Goal: Task Accomplishment & Management: Manage account settings

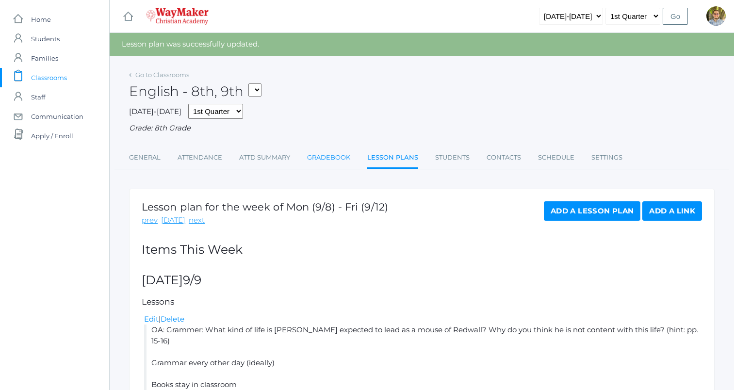
scroll to position [11, 0]
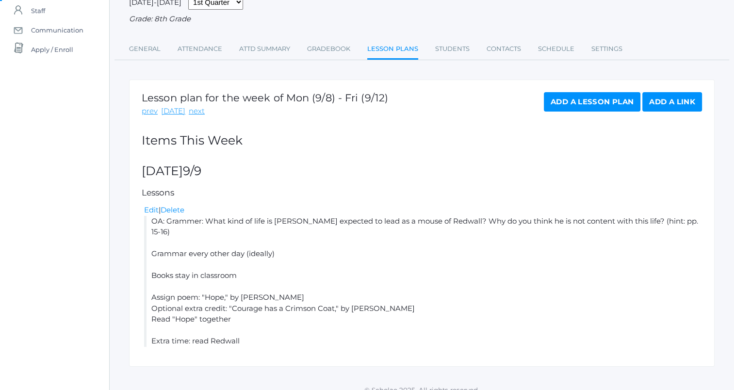
scroll to position [87, 0]
click at [582, 107] on link "Add a Lesson Plan" at bounding box center [592, 100] width 97 height 19
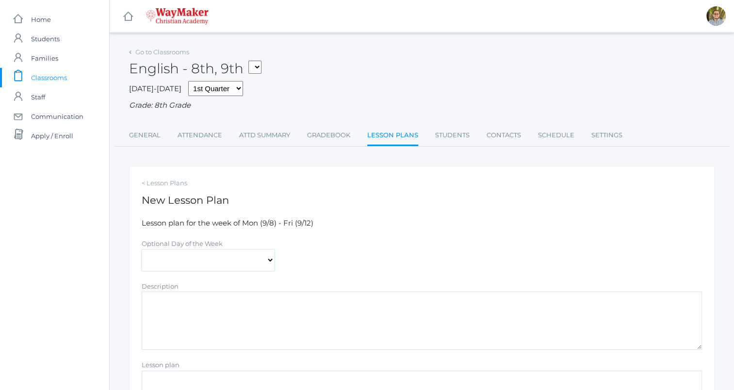
click at [196, 256] on select "Monday Tuesday Wednesday Thursday Friday" at bounding box center [208, 260] width 133 height 22
select select "2025-09-10"
click at [142, 249] on select "Monday Tuesday Wednesday Thursday Friday" at bounding box center [208, 260] width 133 height 22
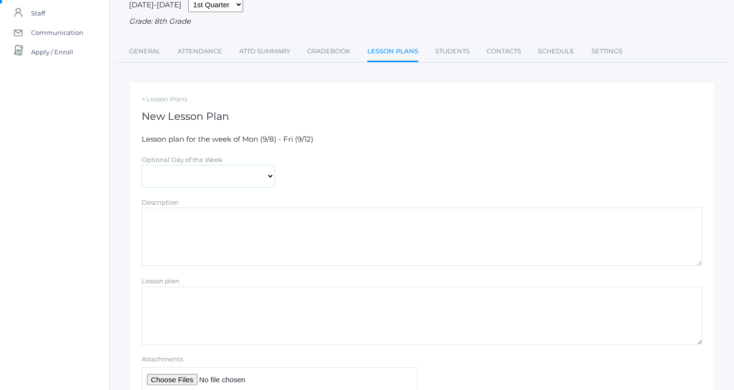
scroll to position [158, 0]
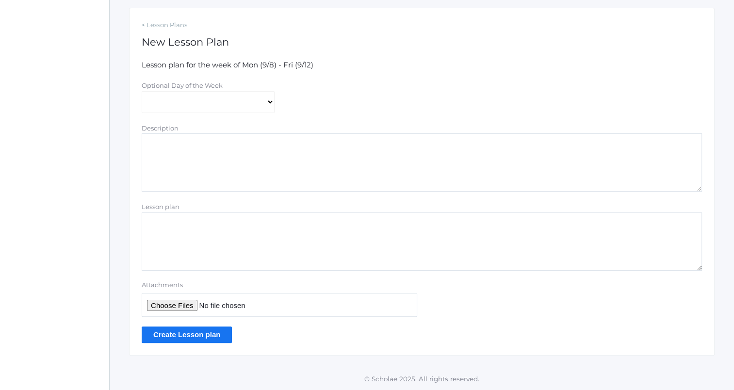
click at [206, 334] on input "Create Lesson plan" at bounding box center [187, 334] width 90 height 16
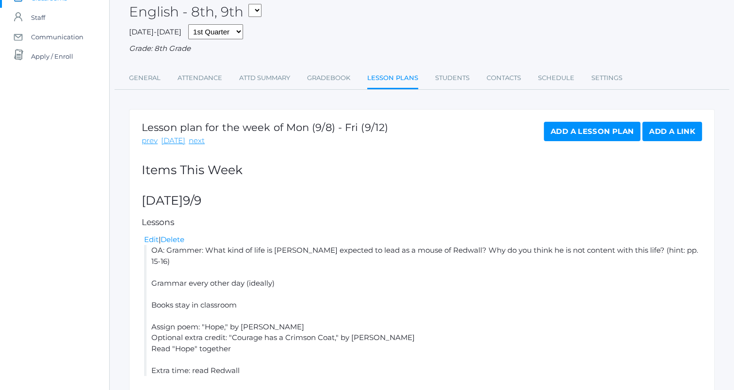
scroll to position [179, 0]
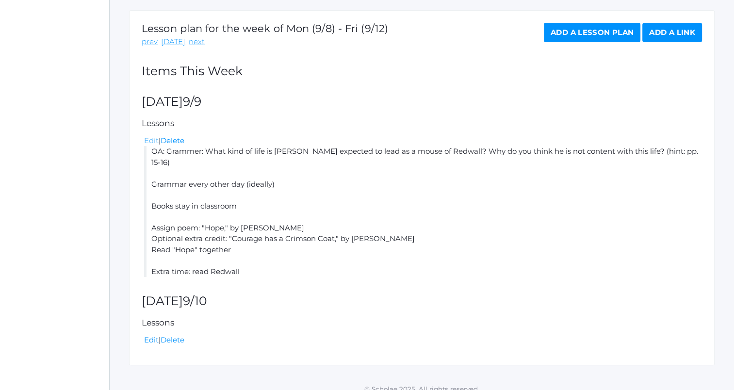
click at [151, 138] on link "Edit" at bounding box center [151, 140] width 15 height 9
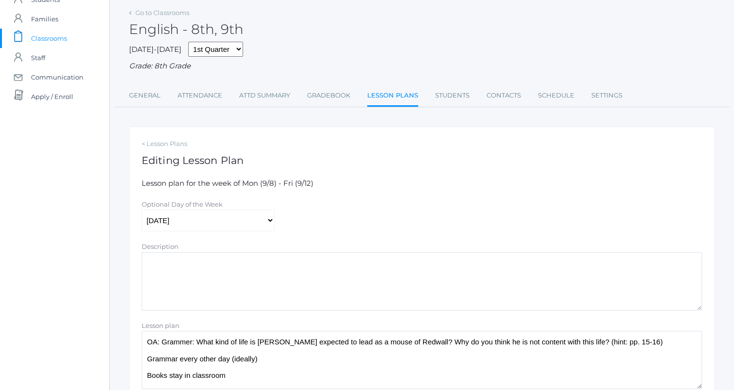
scroll to position [146, 0]
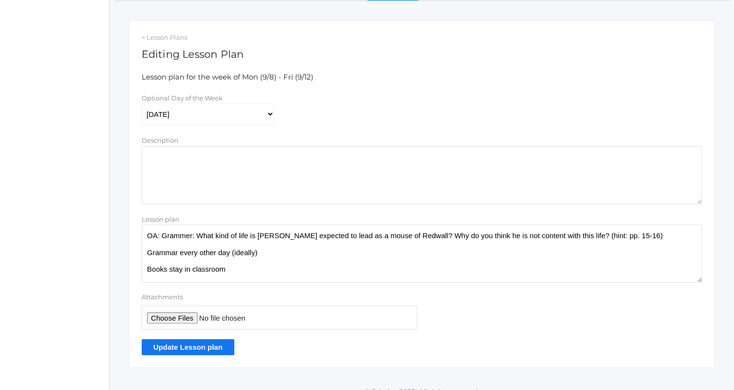
click at [186, 235] on textarea "OA: Grammer: What kind of life is Matthias expected to lead as a mouse of Redwa…" at bounding box center [422, 254] width 560 height 58
type textarea "OA: Grammar: What kind of life is Matthias expected to lead as a mouse of Redwa…"
click at [201, 350] on input "Update Lesson plan" at bounding box center [188, 347] width 93 height 16
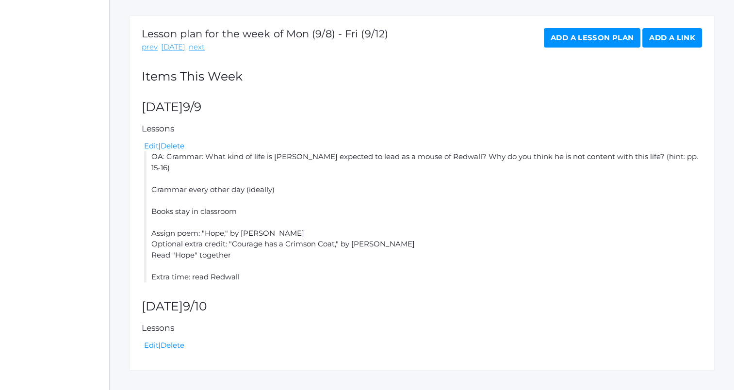
scroll to position [179, 0]
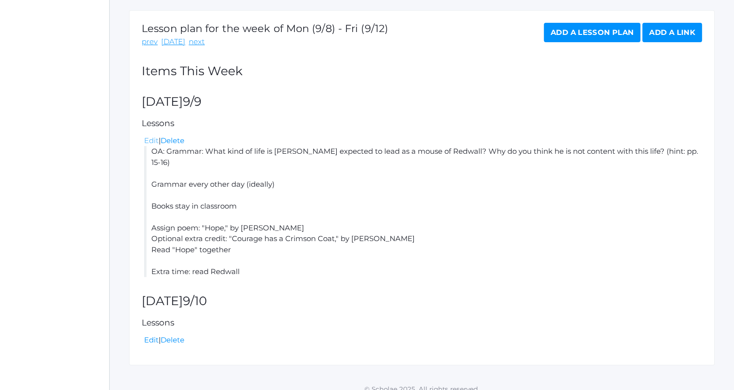
click at [151, 142] on link "Edit" at bounding box center [151, 140] width 15 height 9
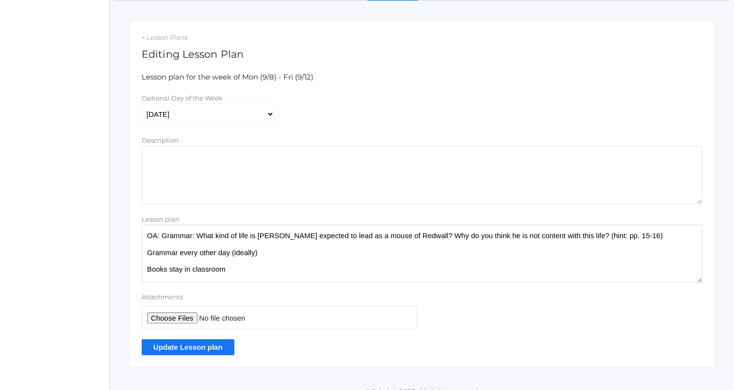
scroll to position [158, 0]
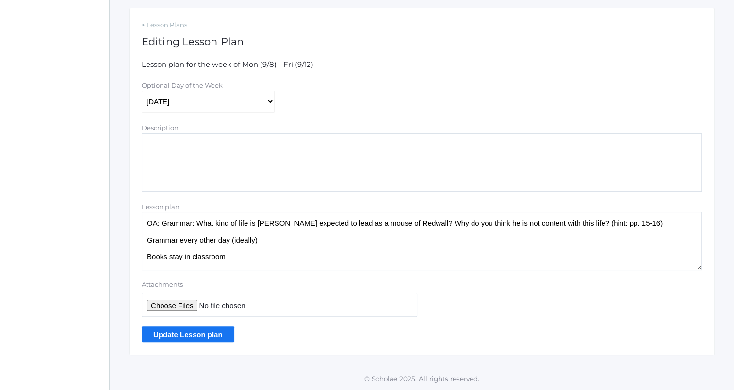
click at [576, 225] on textarea "OA: Grammar: What kind of life is [PERSON_NAME] expected to lead as a mouse of …" at bounding box center [422, 241] width 560 height 58
click at [641, 227] on textarea "OA: Grammar: What kind of life is [PERSON_NAME] expected to lead as a mouse of …" at bounding box center [422, 241] width 560 height 58
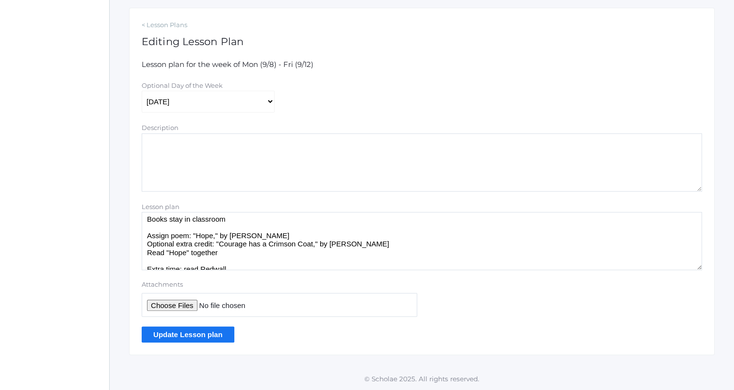
type textarea "OA: Grammar: What kind of life is Matthias expected to lead as a mouse of Redwa…"
click at [215, 336] on input "Update Lesson plan" at bounding box center [188, 334] width 93 height 16
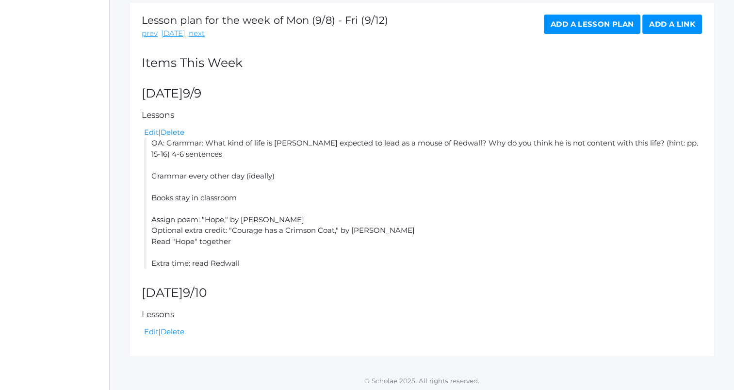
scroll to position [189, 0]
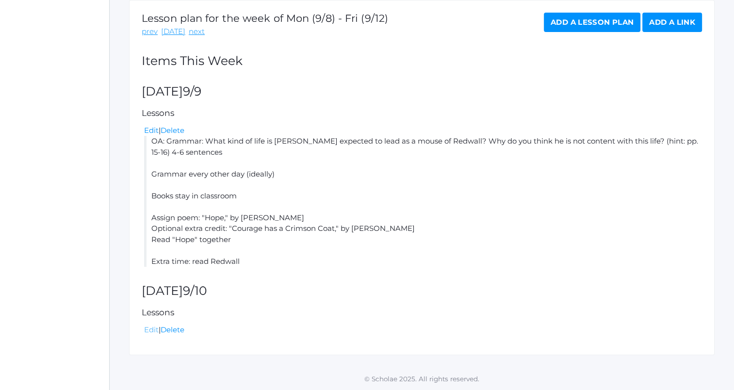
click at [150, 329] on link "Edit" at bounding box center [151, 329] width 15 height 9
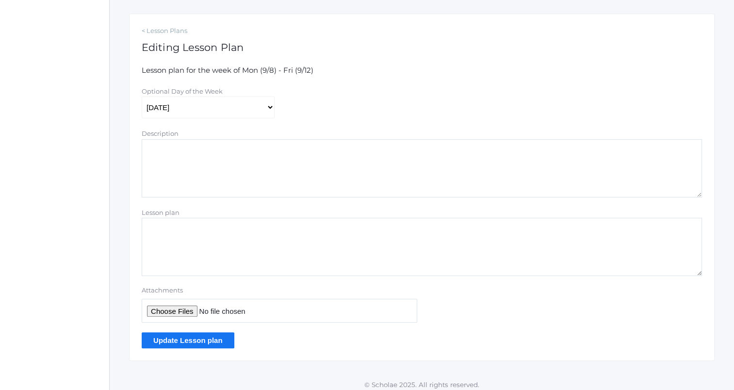
scroll to position [158, 0]
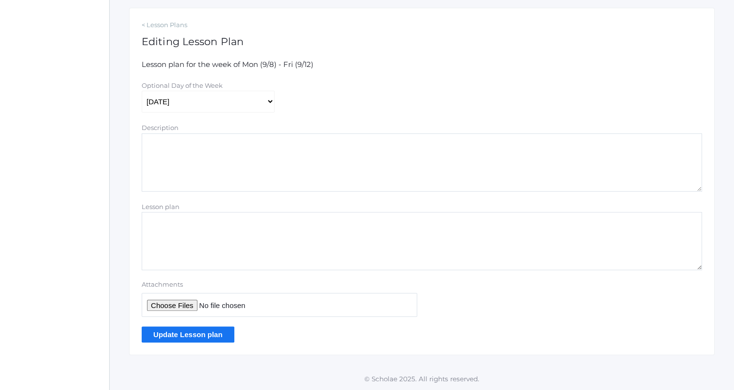
click at [262, 239] on textarea "Lesson plan" at bounding box center [422, 241] width 560 height 58
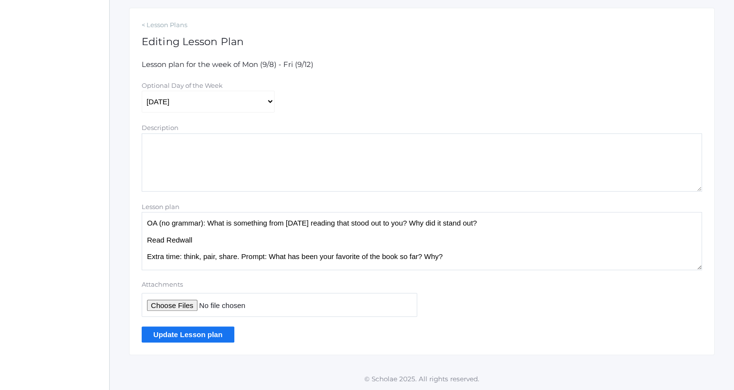
type textarea "OA (no grammar): What is something from [DATE] reading that stood out to you? W…"
click at [206, 335] on input "Update Lesson plan" at bounding box center [188, 334] width 93 height 16
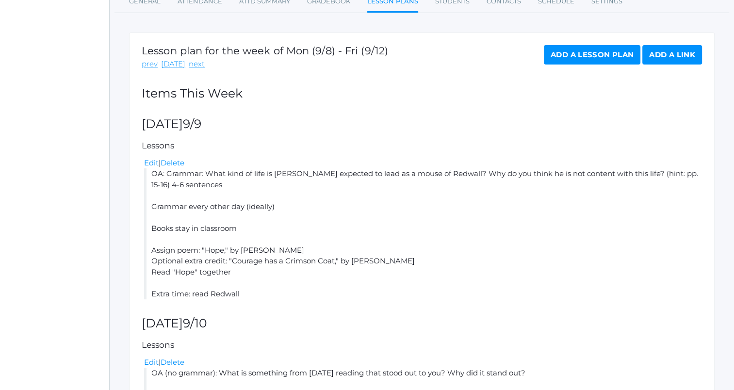
scroll to position [98, 0]
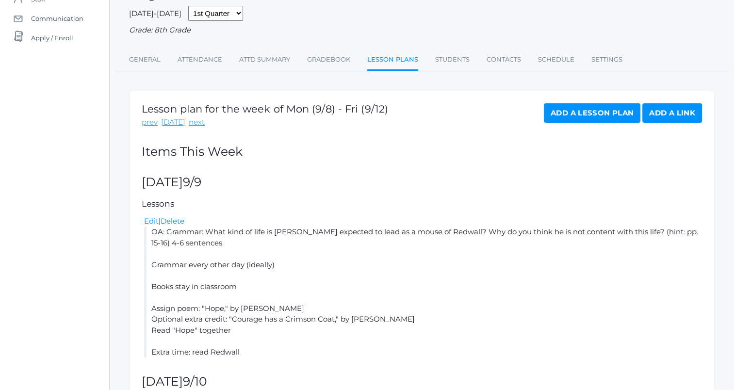
click at [594, 111] on link "Add a Lesson Plan" at bounding box center [592, 112] width 97 height 19
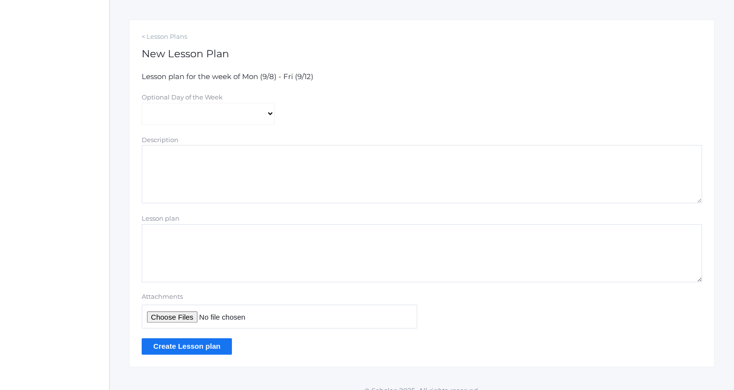
scroll to position [158, 0]
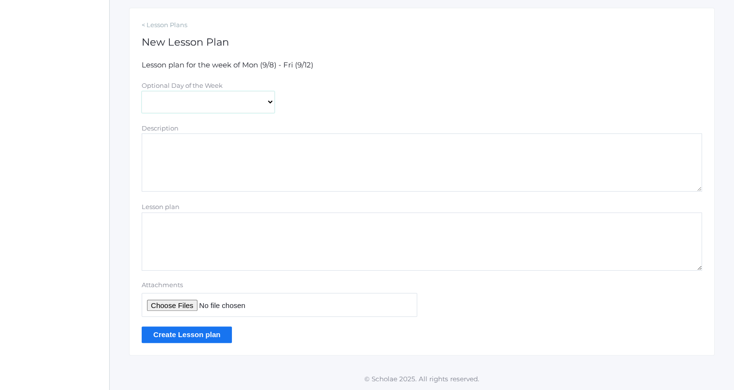
click at [212, 107] on select "Monday Tuesday Wednesday Thursday Friday" at bounding box center [208, 102] width 133 height 22
select select "2025-09-11"
click at [142, 91] on select "Monday Tuesday Wednesday Thursday Friday" at bounding box center [208, 102] width 133 height 22
click at [219, 227] on textarea "Lesson plan" at bounding box center [422, 241] width 560 height 58
click at [332, 224] on textarea "OA: yesterday's reading (same prompt as yesterday) Poem exercise Read Redwall" at bounding box center [422, 241] width 560 height 58
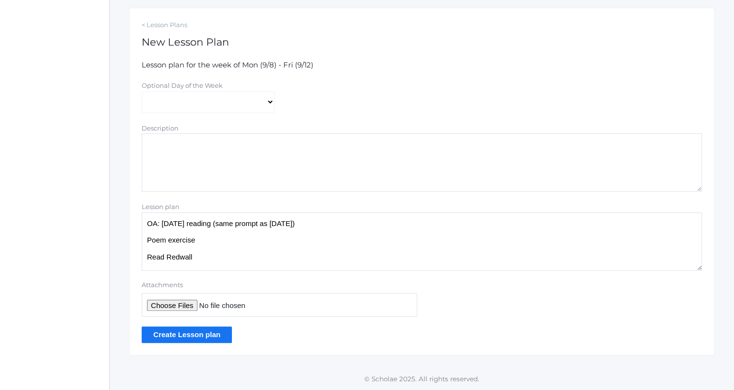
click at [158, 224] on textarea "OA: yesterday's reading (same prompt as yesterday) Poem exercise Read Redwall" at bounding box center [422, 241] width 560 height 58
type textarea "OA: grammar: yesterday's reading (same prompt as yesterday) Poem exercise Read …"
click at [276, 343] on div "< Lesson Plans New Lesson Plan Lesson plan for the week of Mon (9/8) - Fri (9/1…" at bounding box center [422, 182] width 586 height 348
click at [198, 334] on input "Create Lesson plan" at bounding box center [187, 334] width 90 height 16
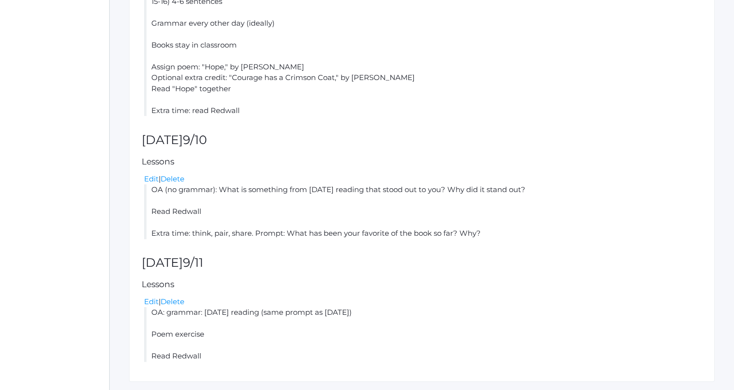
scroll to position [243, 0]
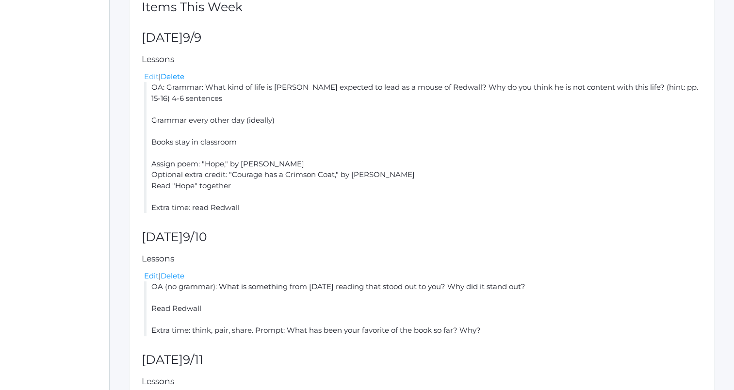
click at [152, 74] on link "Edit" at bounding box center [151, 76] width 15 height 9
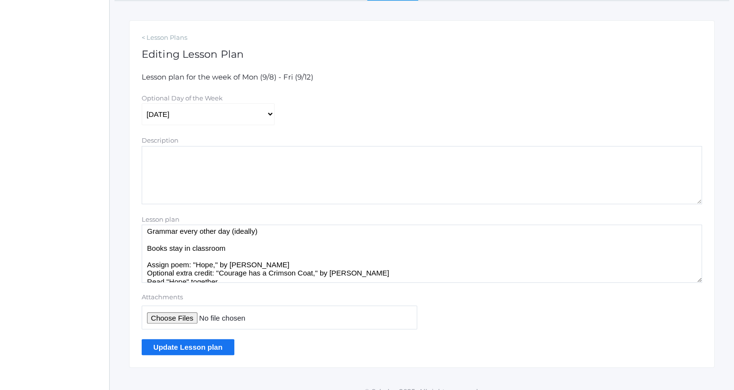
scroll to position [46, 0]
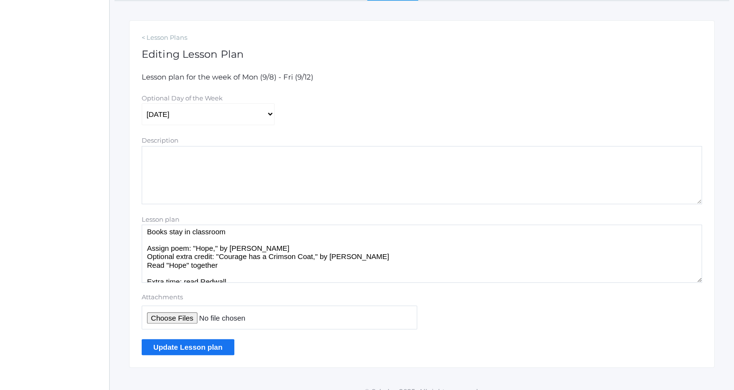
click at [268, 259] on textarea "OA: Grammar: What kind of life is Matthias expected to lead as a mouse of Redwa…" at bounding box center [422, 254] width 560 height 58
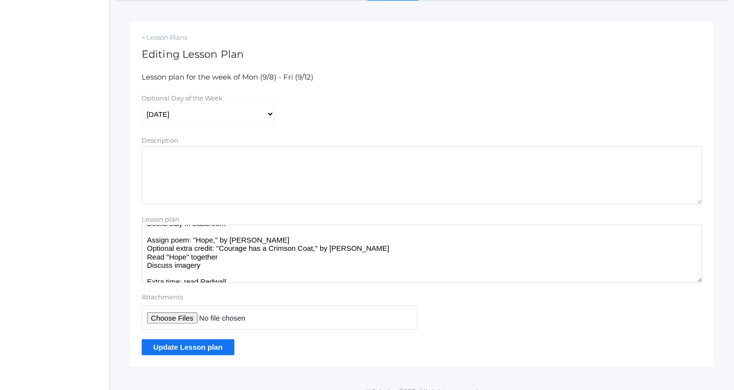
type textarea "OA: Grammar: What kind of life is Matthias expected to lead as a mouse of Redwa…"
click at [202, 347] on input "Update Lesson plan" at bounding box center [188, 347] width 93 height 16
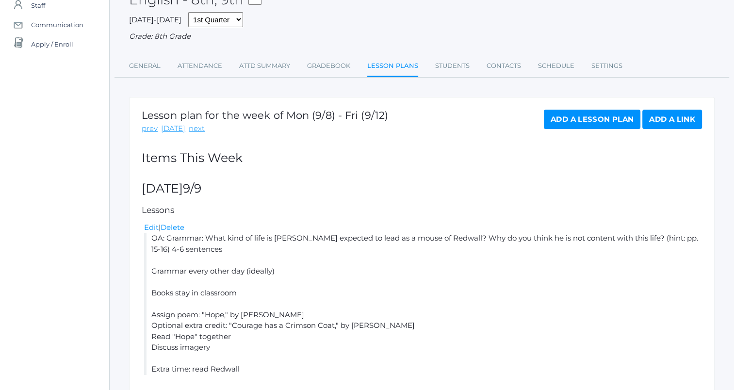
scroll to position [86, 0]
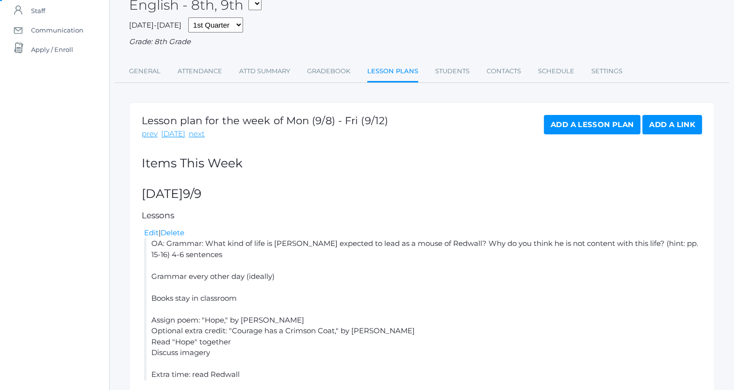
click at [594, 123] on link "Add a Lesson Plan" at bounding box center [592, 124] width 97 height 19
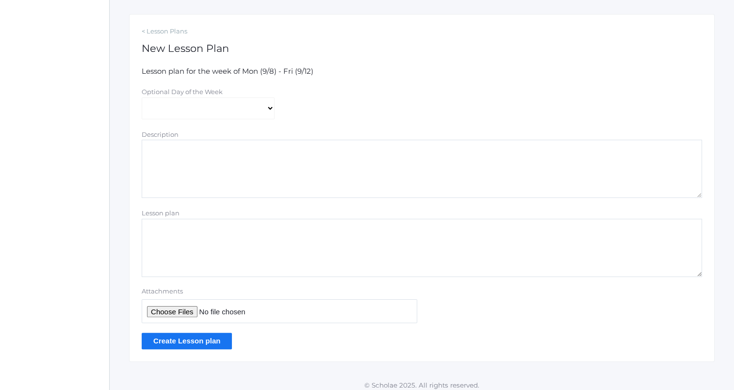
scroll to position [158, 0]
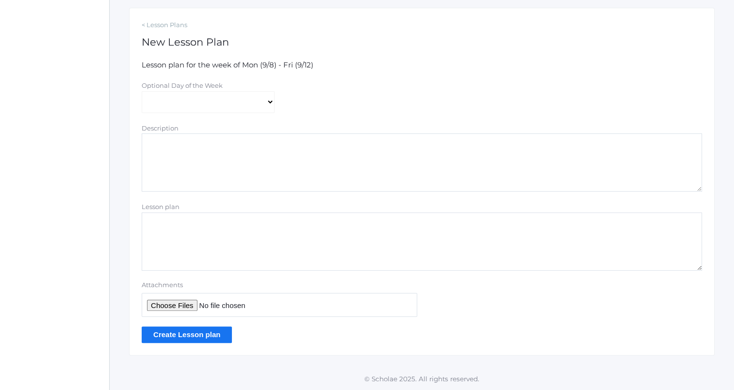
click at [286, 216] on textarea "Lesson plan" at bounding box center [422, 241] width 560 height 58
type textarea "OA (no grammar): yesterday's reading Read Redwall Think, pair, share: take from…"
click at [183, 332] on input "Create Lesson plan" at bounding box center [187, 334] width 90 height 16
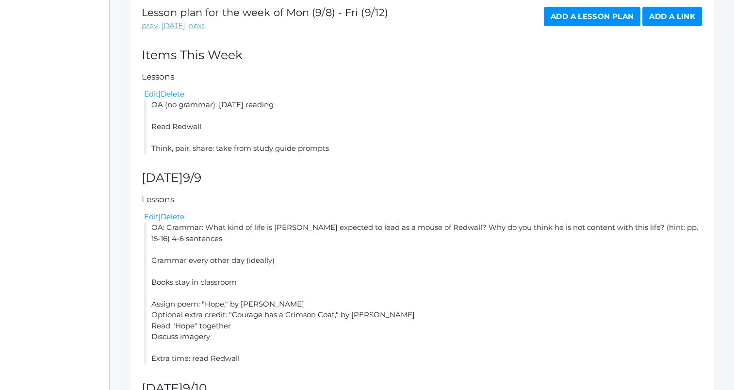
scroll to position [179, 0]
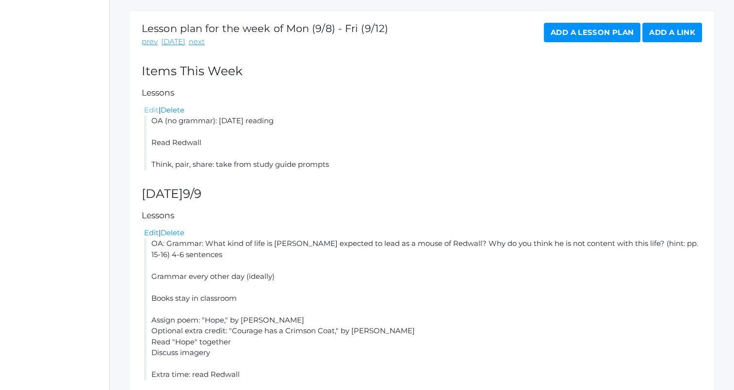
click at [146, 109] on link "Edit" at bounding box center [151, 109] width 15 height 9
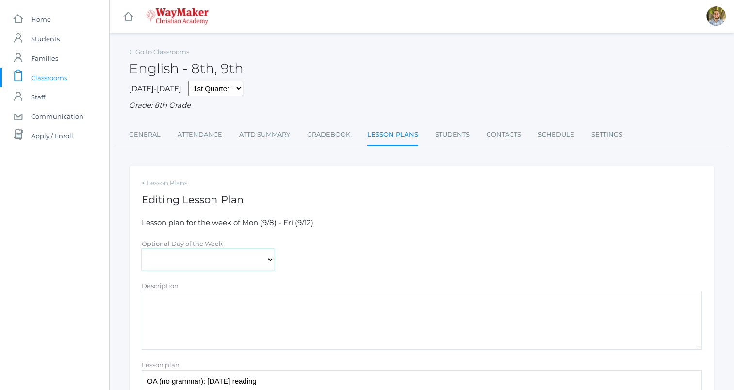
click at [222, 254] on select "Monday Tuesday Wednesday Thursday Friday" at bounding box center [208, 260] width 133 height 22
select select "2025-09-12"
click at [142, 249] on select "Monday Tuesday Wednesday Thursday Friday" at bounding box center [208, 260] width 133 height 22
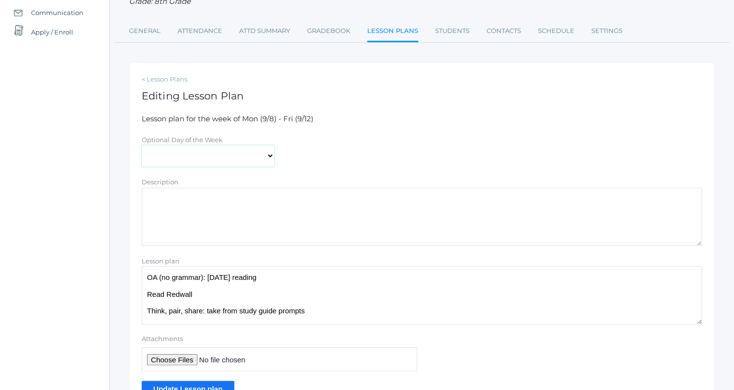
scroll to position [158, 0]
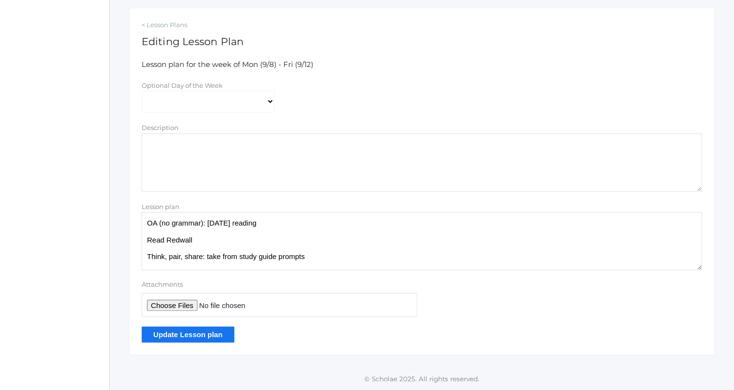
click at [211, 332] on input "Update Lesson plan" at bounding box center [188, 334] width 93 height 16
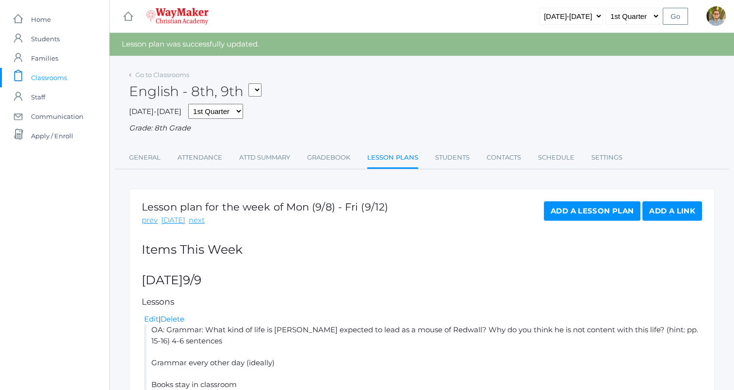
click at [50, 71] on span "Classrooms" at bounding box center [49, 77] width 36 height 19
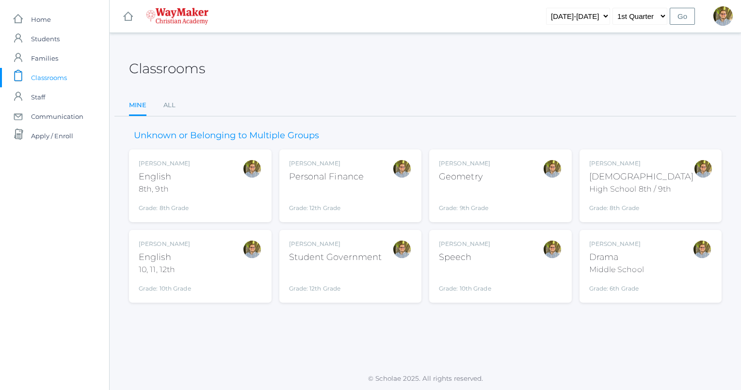
click at [217, 250] on div "Kylen Braileanu English 10, 11, 12th Grade: 10th Grade HSENGLISH" at bounding box center [200, 266] width 123 height 53
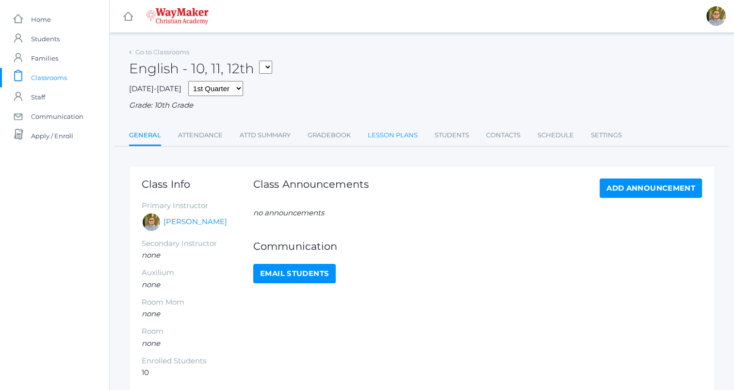
click at [394, 138] on link "Lesson Plans" at bounding box center [393, 135] width 50 height 19
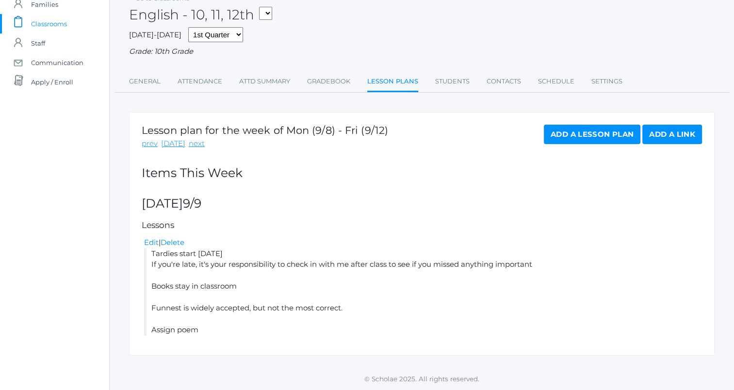
scroll to position [54, 0]
click at [58, 19] on span "Classrooms" at bounding box center [49, 23] width 36 height 19
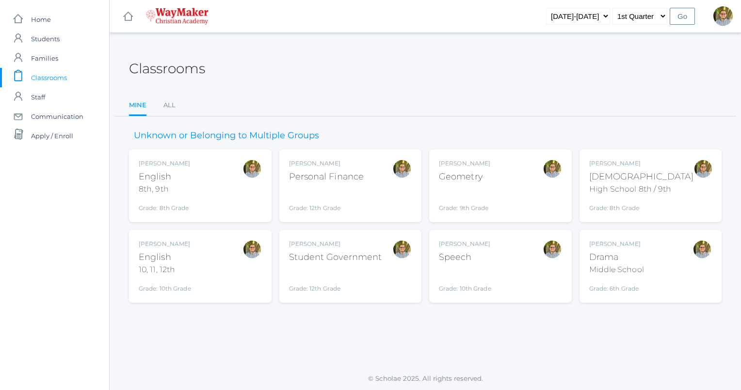
click at [235, 200] on div "Kylen Braileanu English 8th, 9th Grade: 8th Grade 08ENGLISH" at bounding box center [200, 185] width 123 height 53
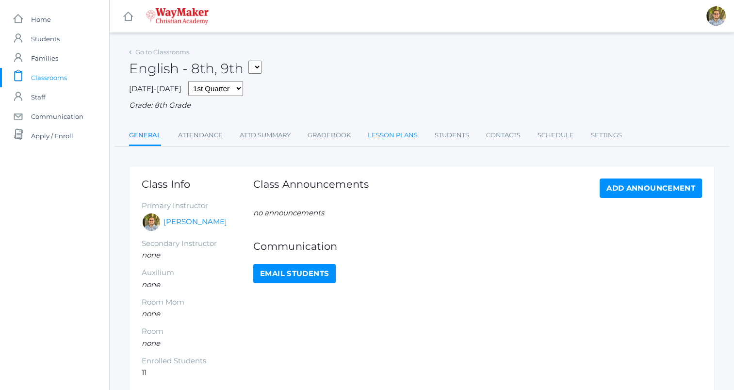
click at [388, 136] on link "Lesson Plans" at bounding box center [393, 135] width 50 height 19
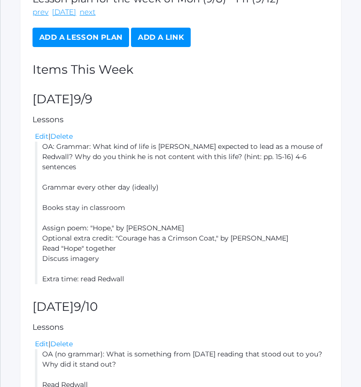
scroll to position [194, 0]
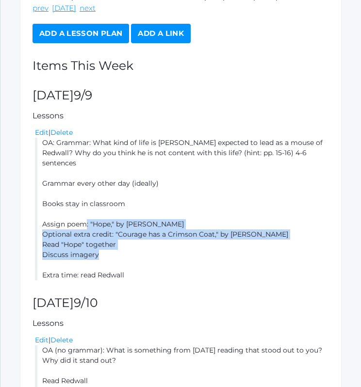
drag, startPoint x: 87, startPoint y: 212, endPoint x: 120, endPoint y: 242, distance: 44.3
click at [120, 242] on li "OA: Grammar: What kind of life is [PERSON_NAME] expected to lead as a mouse of …" at bounding box center [182, 209] width 294 height 143
copy li ": "Hope," by [PERSON_NAME] Optional extra credit: "Courage has a Crimson Coat,"…"
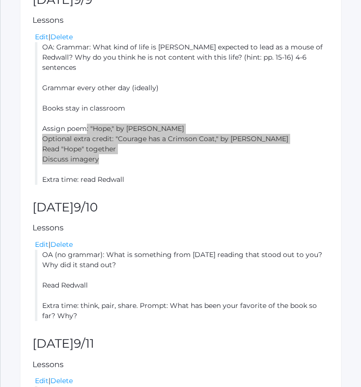
scroll to position [340, 0]
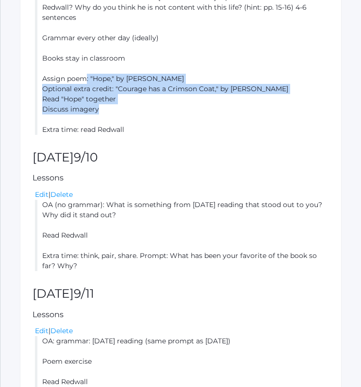
drag, startPoint x: 44, startPoint y: 195, endPoint x: 146, endPoint y: 202, distance: 102.1
click at [146, 202] on li "OA (no grammar): What is something from [DATE] reading that stood out to you? W…" at bounding box center [182, 235] width 294 height 71
copy li "OA (no grammar): What is something from [DATE] reading that stood out to you? W…"
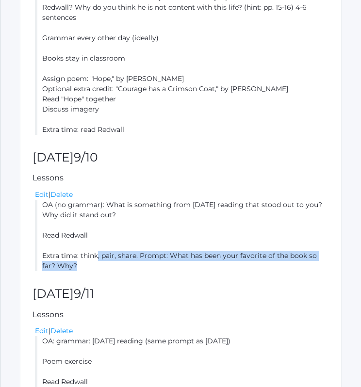
drag, startPoint x: 97, startPoint y: 247, endPoint x: 114, endPoint y: 254, distance: 18.9
click at [114, 254] on li "OA (no grammar): What is something from [DATE] reading that stood out to you? W…" at bounding box center [182, 235] width 294 height 71
copy li ", pair, share. Prompt: What has been your favorite of the book so far? Why?"
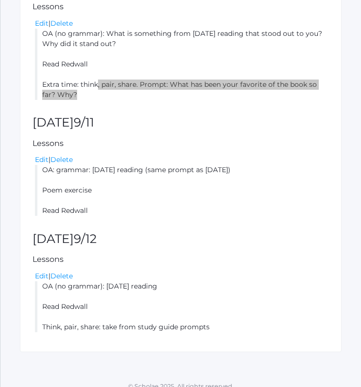
scroll to position [511, 0]
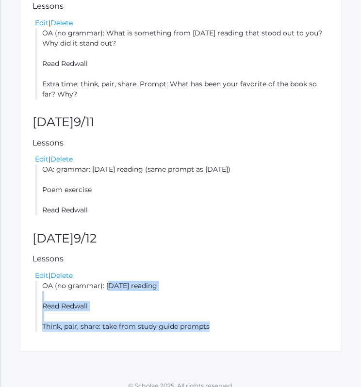
drag, startPoint x: 43, startPoint y: 275, endPoint x: 223, endPoint y: 313, distance: 184.4
click at [223, 313] on li "OA (no grammar): yesterday's reading Read Redwall Think, pair, share: take from…" at bounding box center [182, 306] width 294 height 51
copy li "OA (no grammar): yesterday's reading Read Redwall Think, pair, share: take from…"
click at [266, 296] on li "OA (no grammar): yesterday's reading Read Redwall Think, pair, share: take from…" at bounding box center [182, 306] width 294 height 51
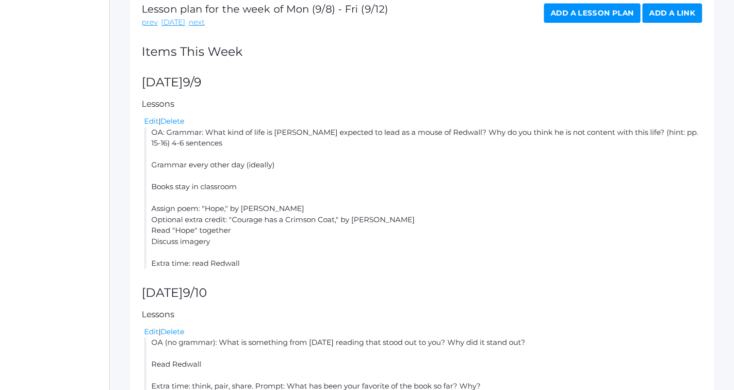
scroll to position [0, 0]
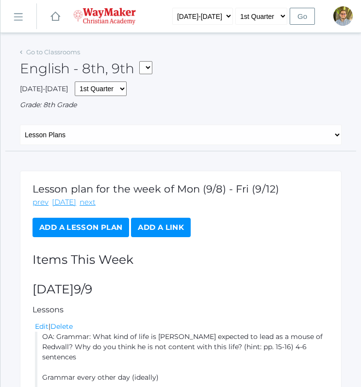
click at [22, 14] on rect at bounding box center [18, 18] width 16 height 16
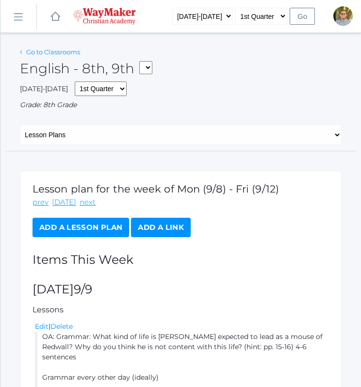
click at [66, 53] on link "Go to Classrooms" at bounding box center [53, 52] width 54 height 8
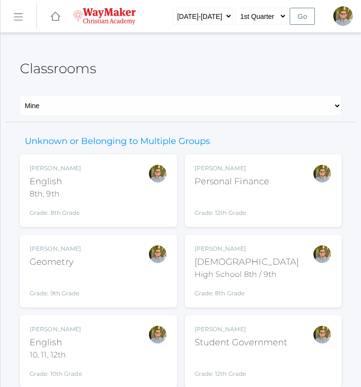
click at [107, 356] on div "Kylen Braileanu English 10, 11, 12th Grade: 10th Grade HSENGLISH" at bounding box center [99, 351] width 138 height 53
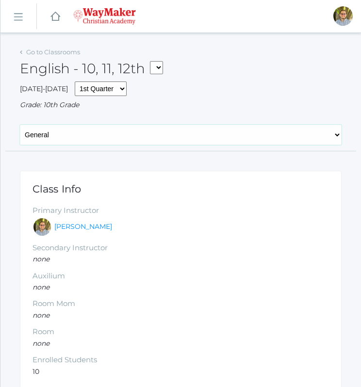
click at [102, 136] on select "General Attendance Attd Summary Gradebook Lesson Plans Students Contacts Schedu…" at bounding box center [181, 135] width 322 height 20
select select "/classrooms/2527/lesson_plans?term=1"
click at [20, 125] on select "General Attendance Attd Summary Gradebook Lesson Plans Students Contacts Schedu…" at bounding box center [181, 135] width 322 height 20
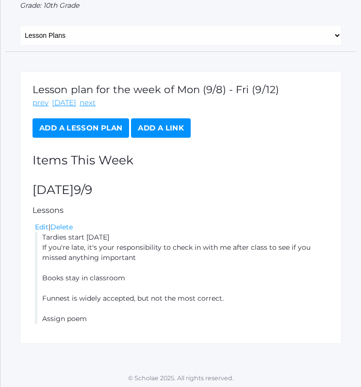
scroll to position [101, 0]
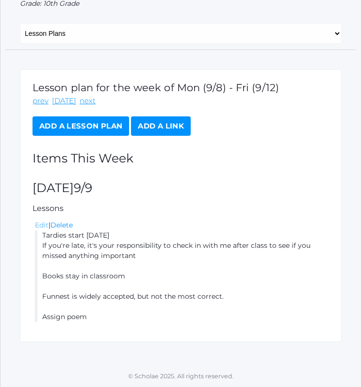
click at [43, 224] on link "Edit" at bounding box center [42, 225] width 14 height 9
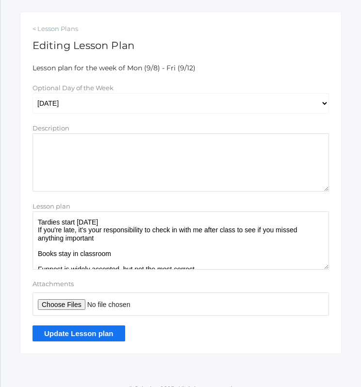
scroll to position [171, 0]
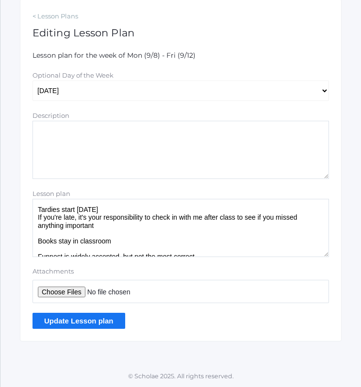
click at [35, 211] on textarea "Tardies start [DATE] If you're late, it's your responsibility to check in with …" at bounding box center [181, 228] width 296 height 58
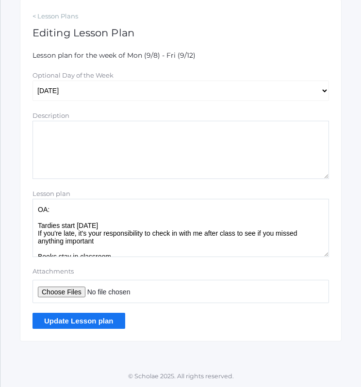
click at [122, 209] on textarea "Tardies start [DATE] If you're late, it's your responsibility to check in with …" at bounding box center [181, 228] width 296 height 58
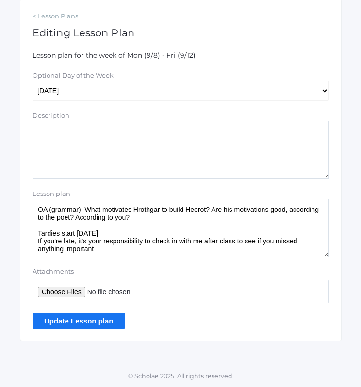
click at [52, 209] on textarea "Tardies start [DATE] If you're late, it's your responsibility to check in with …" at bounding box center [181, 228] width 296 height 58
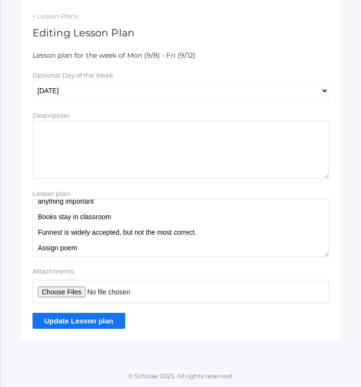
scroll to position [0, 0]
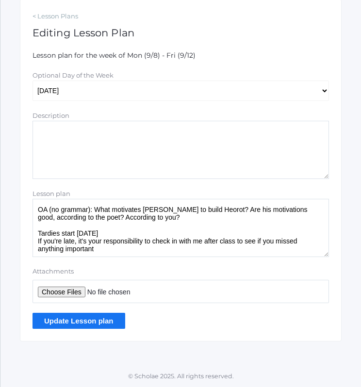
click at [190, 220] on textarea "Tardies start today If you're late, it's your responsibility to check in with m…" at bounding box center [181, 228] width 296 height 58
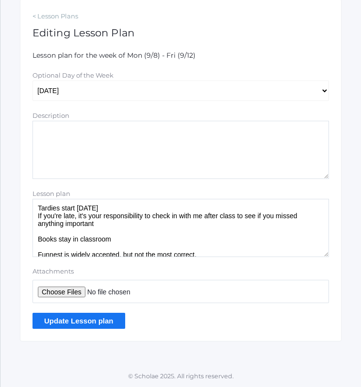
scroll to position [48, 0]
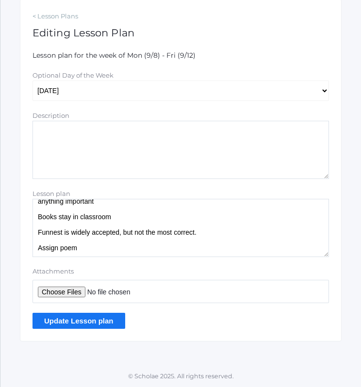
click at [113, 248] on textarea "Tardies start today If you're late, it's your responsibility to check in with m…" at bounding box center [181, 228] width 296 height 58
click at [88, 252] on textarea "Tardies start today If you're late, it's your responsibility to check in with m…" at bounding box center [181, 228] width 296 height 58
click at [88, 253] on textarea "Tardies start today If you're late, it's your responsibility to check in with m…" at bounding box center [181, 228] width 296 height 58
paste textarea ": "Hope," by Emily Dickinson Optional extra credit: "Courage has a Crimson Coat…"
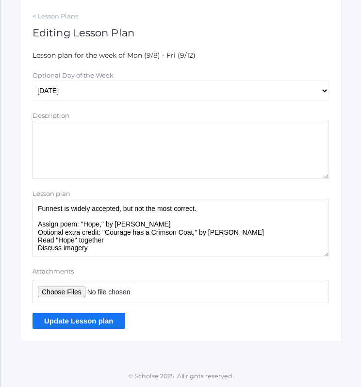
scroll to position [81, 0]
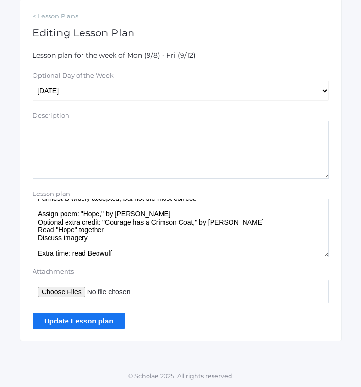
type textarea "OA (no grammar): What motivates Hrothgar to build Heorot? Are his motivations g…"
click at [111, 314] on input "Update Lesson plan" at bounding box center [79, 321] width 93 height 16
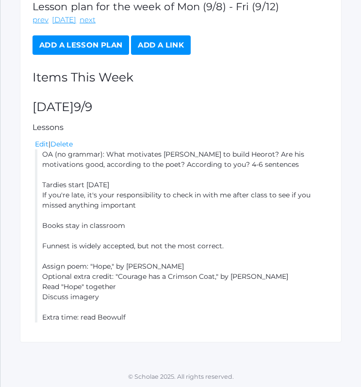
scroll to position [205, 0]
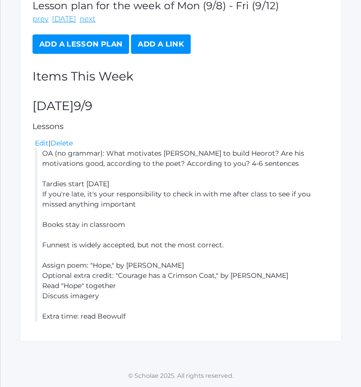
click at [70, 44] on link "Add a Lesson Plan" at bounding box center [81, 43] width 97 height 19
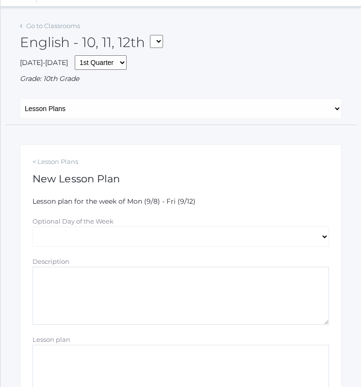
scroll to position [49, 0]
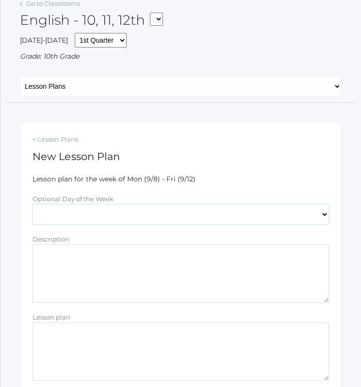
click at [139, 210] on select "[DATE] [DATE] [DATE] [DATE] [DATE]" at bounding box center [181, 214] width 296 height 20
select select "2025-09-10"
click at [33, 204] on select "[DATE] [DATE] [DATE] [DATE] [DATE]" at bounding box center [181, 214] width 296 height 20
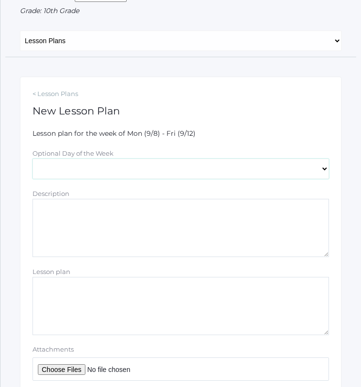
scroll to position [146, 0]
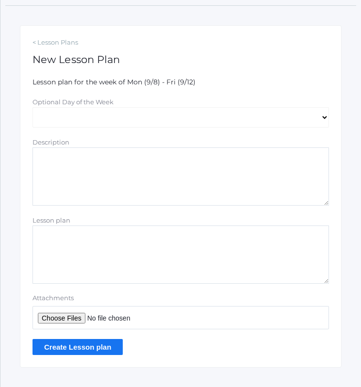
click at [125, 251] on textarea "Lesson plan" at bounding box center [181, 255] width 296 height 58
click at [113, 254] on textarea "Lesson plan" at bounding box center [181, 255] width 296 height 58
paste textarea "OA (no grammar): What is something from yesterday's reading that stood out to y…"
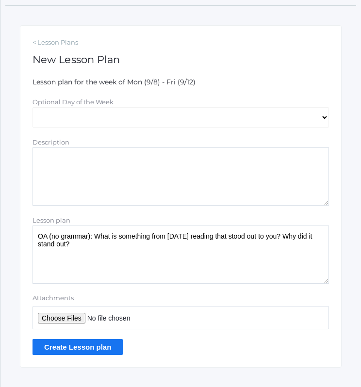
click at [64, 237] on textarea "OA (no grammar): What is something from yesterday's reading that stood out to y…" at bounding box center [181, 255] width 296 height 58
drag, startPoint x: 91, startPoint y: 255, endPoint x: 104, endPoint y: 276, distance: 24.8
click at [93, 256] on textarea "OA (grammar): What is something from [DATE] reading that stood out to you? Why …" at bounding box center [181, 255] width 296 height 58
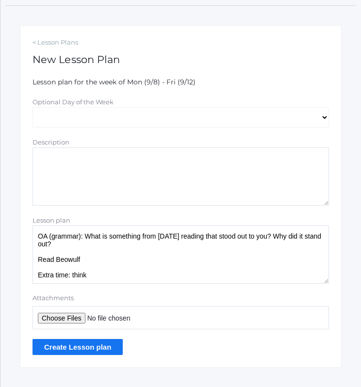
click at [115, 276] on textarea "OA (grammar): What is something from yesterday's reading that stood out to you?…" at bounding box center [181, 255] width 296 height 58
paste textarea ", pair, share. Prompt: What has been your favorite of the book so far? Why?"
type textarea "OA (grammar): What is something from yesterday's reading that stood out to you?…"
click at [69, 345] on input "Create Lesson plan" at bounding box center [78, 347] width 90 height 16
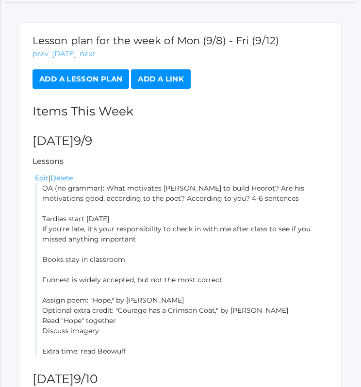
scroll to position [50, 0]
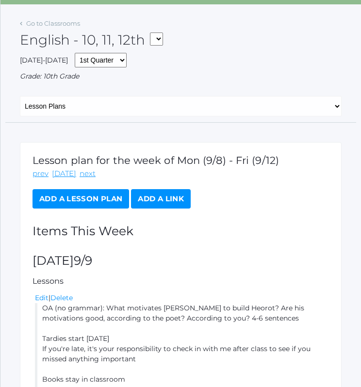
click at [81, 199] on link "Add a Lesson Plan" at bounding box center [81, 198] width 97 height 19
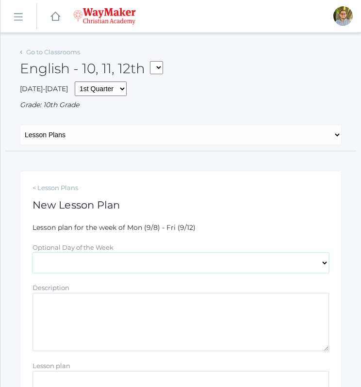
click at [128, 269] on select "[DATE] [DATE] [DATE] [DATE] [DATE]" at bounding box center [181, 263] width 296 height 20
select select "2025-09-11"
click at [33, 253] on select "[DATE] [DATE] [DATE] [DATE] [DATE]" at bounding box center [181, 263] width 296 height 20
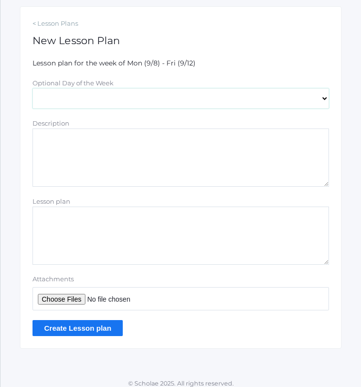
scroll to position [171, 0]
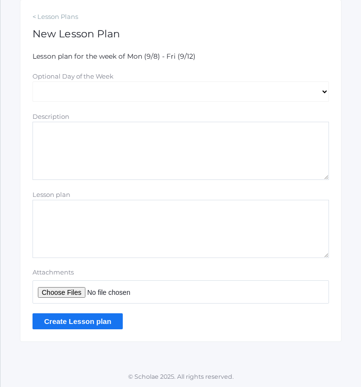
click at [141, 234] on textarea "Lesson plan" at bounding box center [181, 229] width 296 height 58
type textarea "OA: no grammar; yesterday's reading Poem exercise Read Beowulf"
click at [106, 313] on input "Create Lesson plan" at bounding box center [78, 321] width 90 height 16
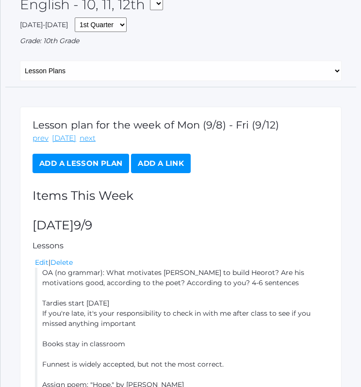
scroll to position [97, 0]
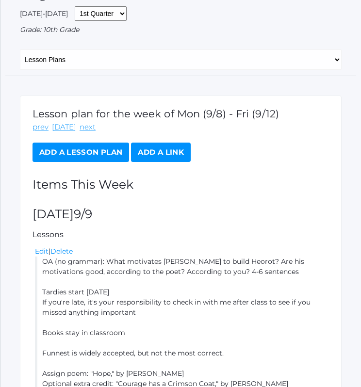
click at [99, 152] on link "Add a Lesson Plan" at bounding box center [81, 152] width 97 height 19
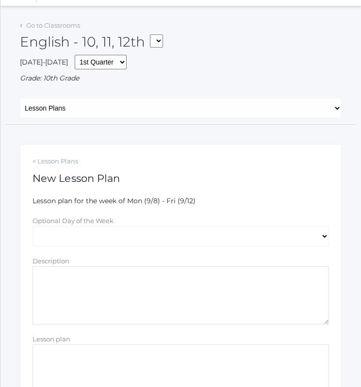
scroll to position [49, 0]
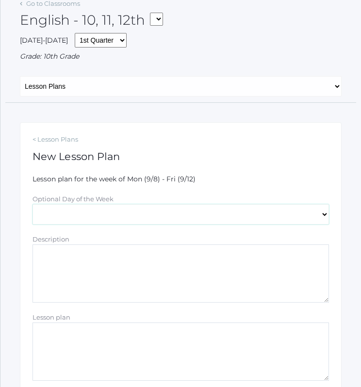
click at [104, 212] on select "[DATE] [DATE] [DATE] [DATE] [DATE]" at bounding box center [181, 214] width 296 height 20
select select "[DATE]"
click at [33, 204] on select "[DATE] [DATE] [DATE] [DATE] [DATE]" at bounding box center [181, 214] width 296 height 20
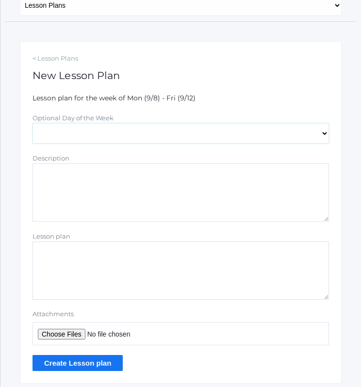
scroll to position [171, 0]
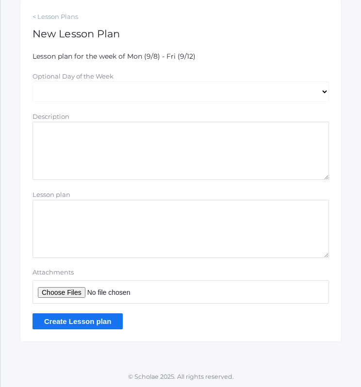
click at [111, 217] on textarea "Lesson plan" at bounding box center [181, 229] width 296 height 58
click at [136, 219] on textarea "Lesson plan" at bounding box center [181, 229] width 296 height 58
paste textarea "OA (no grammar): yesterday's reading Read Redwall Think, pair, share: take from…"
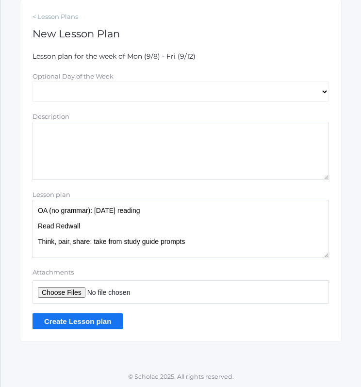
click at [89, 214] on textarea "OA (no grammar): yesterday's reading Read Redwall Think, pair, share: take from…" at bounding box center [181, 229] width 296 height 58
click at [208, 240] on textarea "OA (grammar): yesterday's reading Read Redwall Think, pair, share: take from st…" at bounding box center [181, 229] width 296 height 58
click at [70, 230] on textarea "OA (grammar): yesterday's reading Read Redwall Think, pair, share: take from st…" at bounding box center [181, 229] width 296 height 58
click at [70, 228] on textarea "OA (grammar): yesterday's reading Read Redwall Think, pair, share: take from st…" at bounding box center [181, 229] width 296 height 58
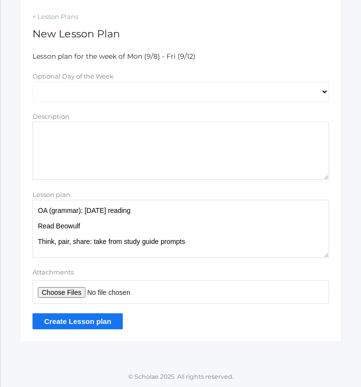
click at [202, 243] on textarea "OA (grammar): yesterday's reading Read Beowulf Think, pair, share: take from st…" at bounding box center [181, 229] width 296 height 58
click at [210, 253] on textarea "OA (grammar): yesterday's reading Read Beowulf Think, pair, share: take from st…" at bounding box center [181, 229] width 296 height 58
type textarea "OA (grammar): yesterday's reading Read Beowulf Think, pair, share: take from st…"
click at [82, 319] on input "Create Lesson plan" at bounding box center [78, 321] width 90 height 16
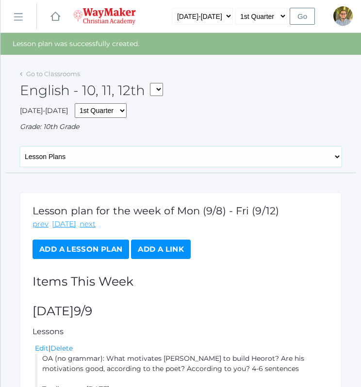
click at [142, 155] on select "General Attendance Attd Summary Gradebook Lesson Plans Students Contacts Schedu…" at bounding box center [181, 156] width 322 height 20
click at [41, 75] on link "Go to Classrooms" at bounding box center [53, 74] width 54 height 8
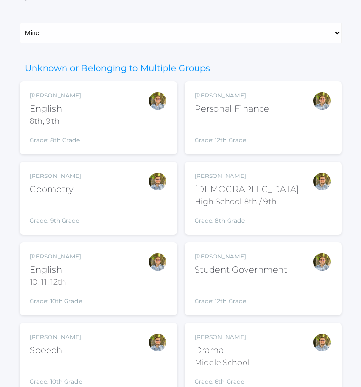
scroll to position [115, 0]
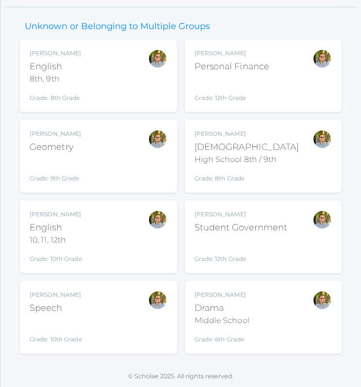
click at [98, 313] on div "[PERSON_NAME] Speech Grade: 10th Grade SPEECH" at bounding box center [99, 317] width 138 height 53
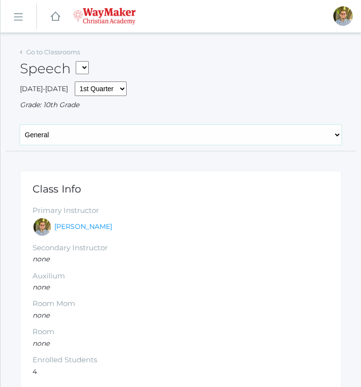
click at [113, 138] on select "General Attendance Attd Summary Gradebook Lesson Plans Students Contacts Schedu…" at bounding box center [181, 135] width 322 height 20
click at [149, 112] on div "Go to Classrooms Speech FINANCE - Personal Finance SG - Student Government THEA…" at bounding box center [181, 98] width 322 height 106
click at [87, 139] on select "General Attendance Attd Summary Gradebook Lesson Plans Students Contacts Schedu…" at bounding box center [181, 135] width 322 height 20
select select "/classrooms/2511/lesson_plans?term=1"
click at [20, 125] on select "General Attendance Attd Summary Gradebook Lesson Plans Students Contacts Schedu…" at bounding box center [181, 135] width 322 height 20
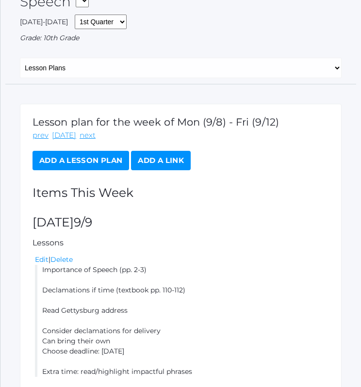
scroll to position [122, 0]
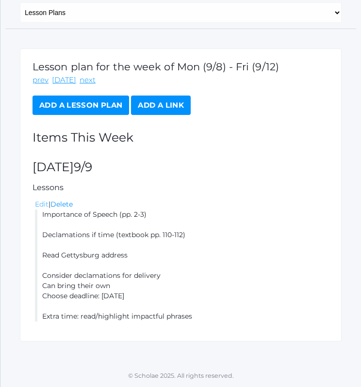
click at [38, 201] on link "Edit" at bounding box center [42, 204] width 14 height 9
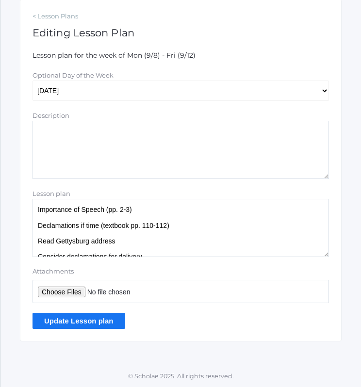
click at [99, 227] on textarea "Importance of Speech (pp. 2-3) Declamations if time (textbook pp. 110-112) Read…" at bounding box center [181, 228] width 296 height 58
click at [149, 212] on textarea "Importance of Speech (pp. 2-3) Declamations if time (textbook pp. 110-112) Read…" at bounding box center [181, 228] width 296 height 58
drag, startPoint x: 124, startPoint y: 213, endPoint x: 145, endPoint y: 171, distance: 47.5
click at [126, 212] on textarea "Importance of Speech (pp. 2-3) Declamations if time (textbook pp. 110-112) Read…" at bounding box center [181, 228] width 296 height 58
click at [36, 205] on textarea "Importance of Speech (pp. 2-3) Declamations if time (textbook pp. 110-112) Read…" at bounding box center [181, 228] width 296 height 58
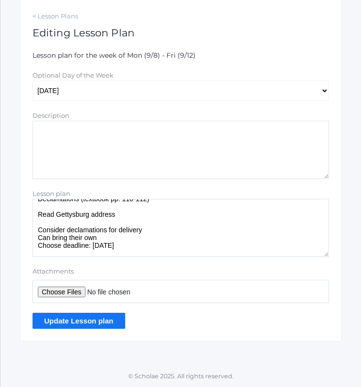
scroll to position [40, 0]
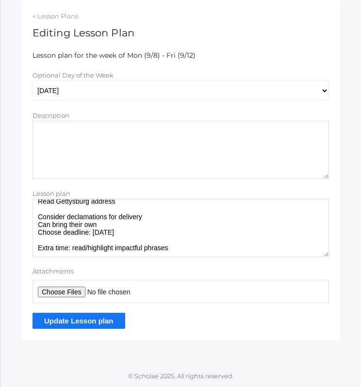
click at [189, 251] on textarea "Importance of Speech (pp. 2-3) Declamations if time (textbook pp. 110-112) Read…" at bounding box center [181, 228] width 296 height 58
click at [126, 227] on textarea "Importance of Speech (pp. 2-3) Declamations if time (textbook pp. 110-112) Read…" at bounding box center [181, 228] width 296 height 58
click at [180, 245] on textarea "Importance of Speech (pp. 2-3) Declamations if time (textbook pp. 110-112) Read…" at bounding box center [181, 228] width 296 height 58
type textarea "Importance of Speech (p. 3) Declamations (textbook pp. 110-112) Read Gettysburg…"
click at [105, 319] on input "Update Lesson plan" at bounding box center [79, 321] width 93 height 16
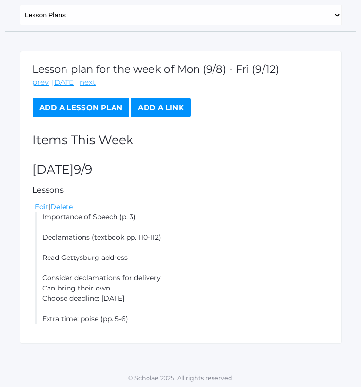
scroll to position [144, 0]
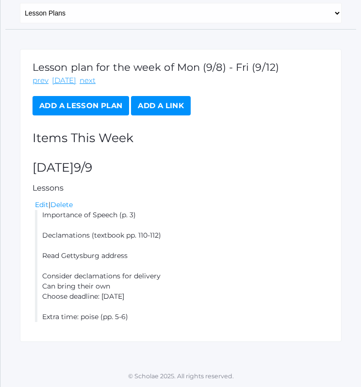
click at [103, 103] on link "Add a Lesson Plan" at bounding box center [81, 105] width 97 height 19
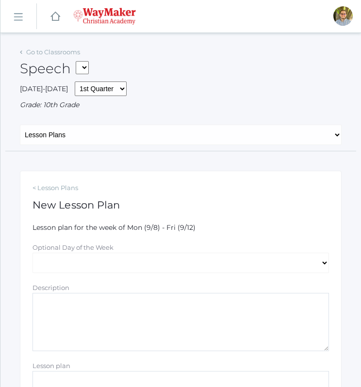
scroll to position [97, 0]
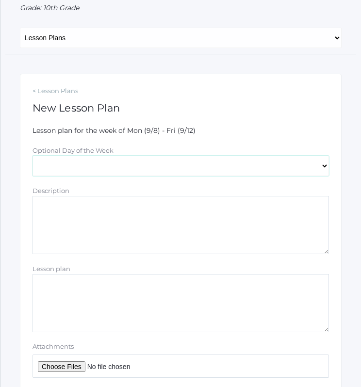
drag, startPoint x: 152, startPoint y: 168, endPoint x: 146, endPoint y: 173, distance: 8.0
click at [152, 168] on select "[DATE] [DATE] [DATE] [DATE] [DATE]" at bounding box center [181, 166] width 296 height 20
click at [175, 85] on div "< Lesson Plans New Lesson Plan Lesson plan for the week of Mon (9/8) - Fri (9/1…" at bounding box center [181, 245] width 322 height 342
click at [50, 87] on link "< Lesson Plans" at bounding box center [181, 91] width 296 height 10
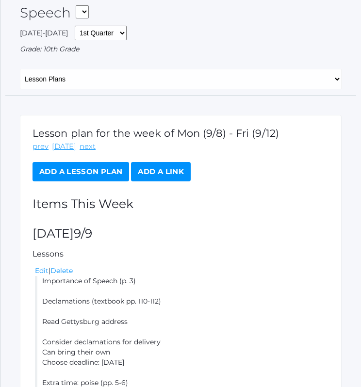
scroll to position [97, 0]
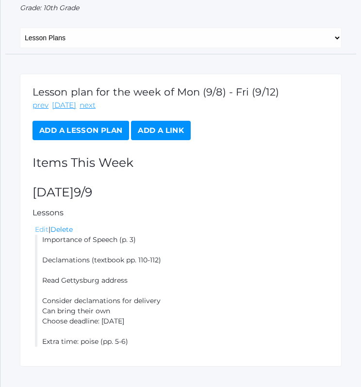
click at [41, 228] on link "Edit" at bounding box center [42, 229] width 14 height 9
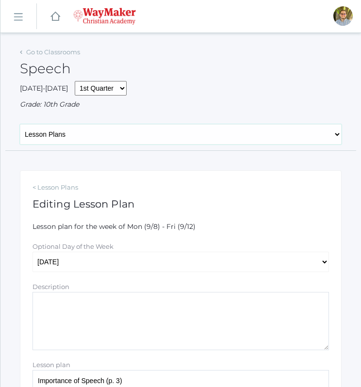
click at [77, 131] on select "General Attendance Attd Summary Gradebook Lesson Plans Students Contacts Schedu…" at bounding box center [181, 134] width 322 height 20
click at [157, 94] on div "2025-2026 1st Quarter 2nd Quarter 3rd Quarter 4th Quarter Grade: 10th Grade" at bounding box center [181, 95] width 322 height 29
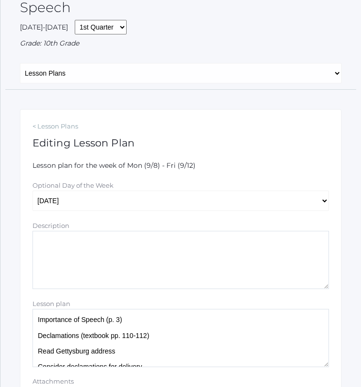
scroll to position [97, 0]
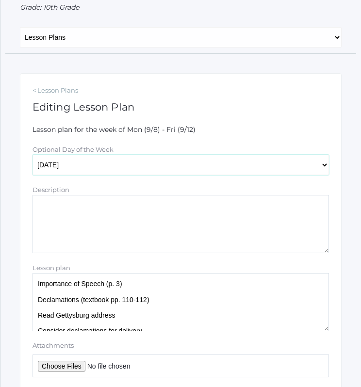
click at [93, 167] on select "[DATE] [DATE] [DATE] [DATE] [DATE]" at bounding box center [181, 165] width 296 height 20
select select "2025-09-10"
click at [33, 155] on select "[DATE] [DATE] [DATE] [DATE] [DATE]" at bounding box center [181, 165] width 296 height 20
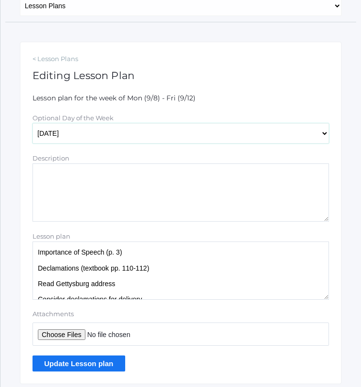
scroll to position [171, 0]
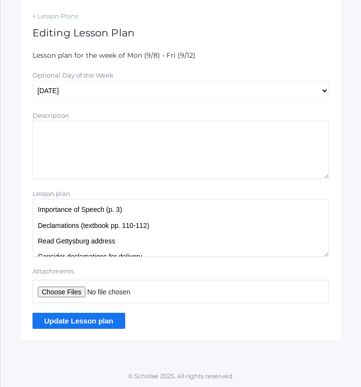
click at [76, 316] on input "Update Lesson plan" at bounding box center [79, 321] width 93 height 16
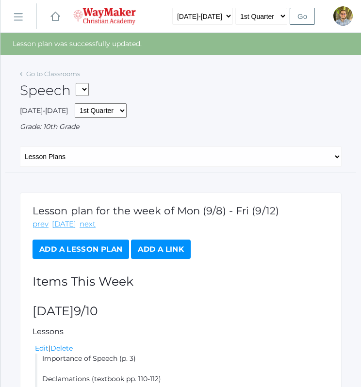
click at [96, 246] on link "Add a Lesson Plan" at bounding box center [81, 249] width 97 height 19
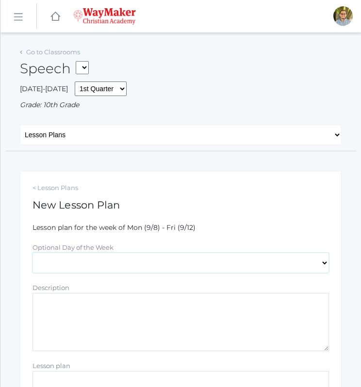
click at [119, 265] on select "[DATE] [DATE] [DATE] [DATE] [DATE]" at bounding box center [181, 263] width 296 height 20
select select "[DATE]"
click at [33, 253] on select "[DATE] [DATE] [DATE] [DATE] [DATE]" at bounding box center [181, 263] width 296 height 20
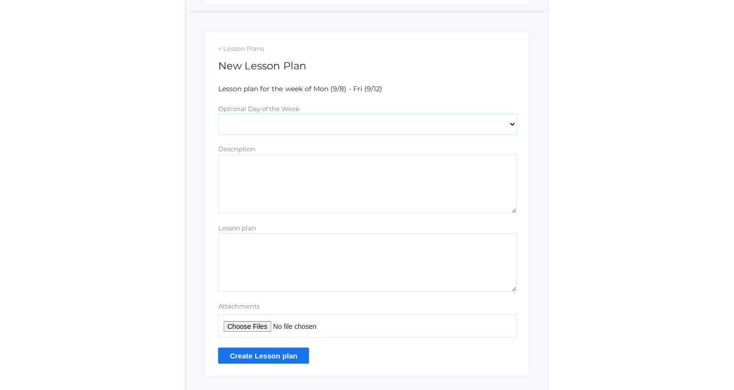
scroll to position [146, 0]
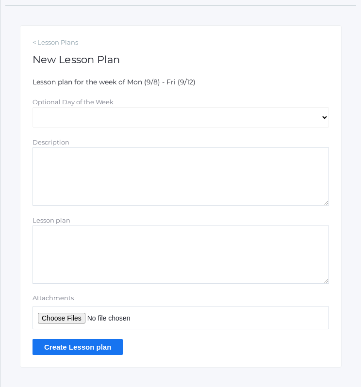
click at [162, 246] on textarea "Lesson plan" at bounding box center [181, 255] width 296 height 58
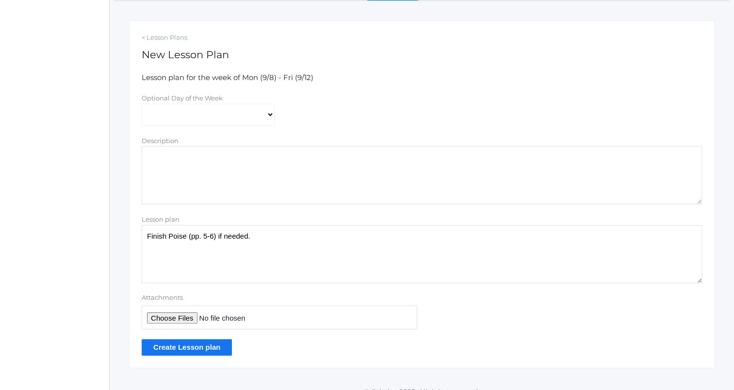
paste textarea "https://www.youtube.com/watch?v=SWinRoVDbpU"
type textarea "Finish Poise (pp. 5-6) if needed. Frank Turek Q&A https://www.youtube.com/watch…"
click at [214, 347] on input "Create Lesson plan" at bounding box center [187, 347] width 90 height 16
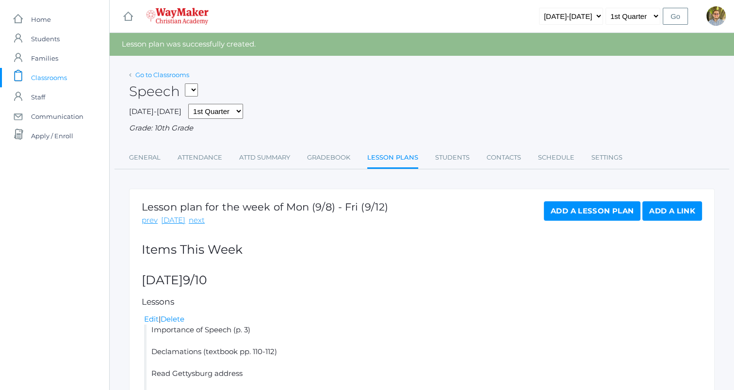
click at [158, 75] on link "Go to Classrooms" at bounding box center [162, 75] width 54 height 8
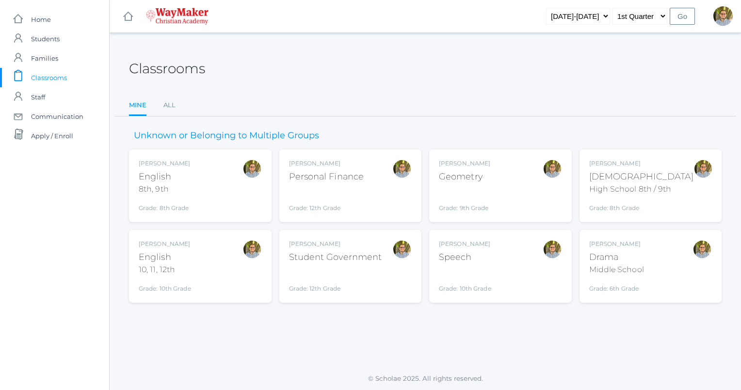
click at [325, 263] on div "Kylen Braileanu Student Government Grade: 12th Grade SG" at bounding box center [335, 266] width 93 height 53
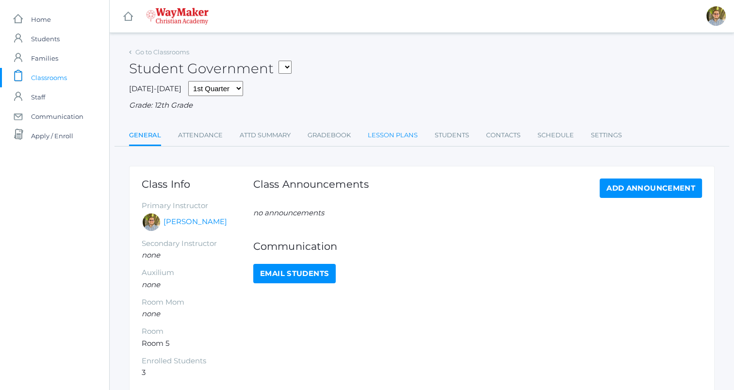
click at [387, 133] on link "Lesson Plans" at bounding box center [393, 135] width 50 height 19
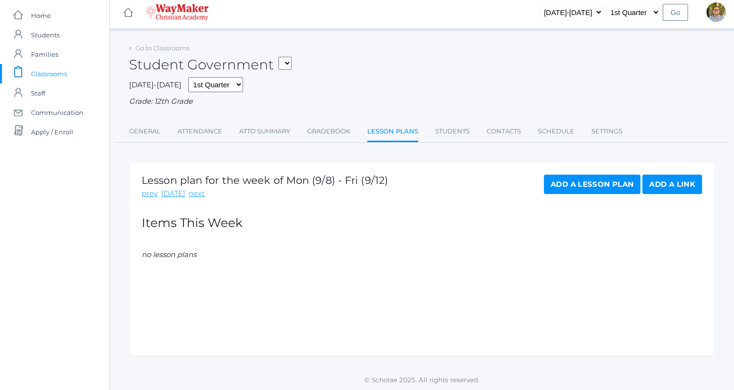
scroll to position [5, 0]
click at [564, 190] on link "Add a Lesson Plan" at bounding box center [592, 183] width 97 height 19
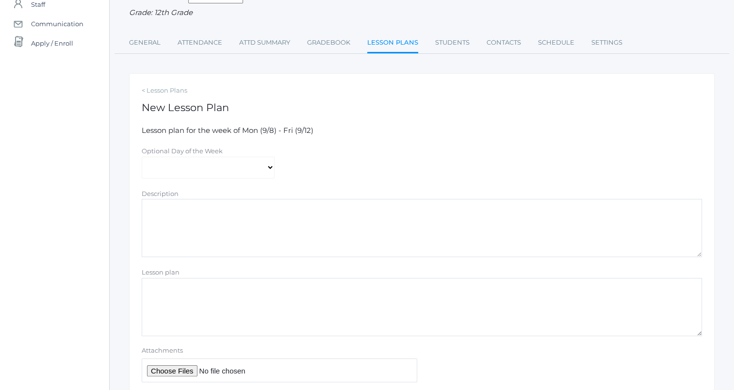
scroll to position [146, 0]
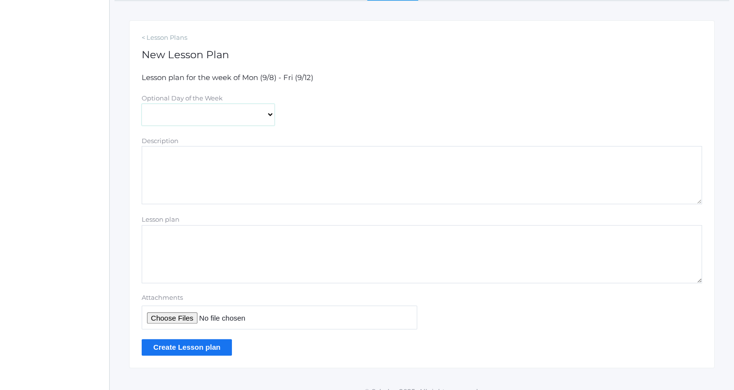
click at [251, 109] on select "[DATE] [DATE] [DATE] [DATE] [DATE]" at bounding box center [208, 115] width 133 height 22
select select "[DATE]"
click at [142, 104] on select "[DATE] [DATE] [DATE] [DATE] [DATE]" at bounding box center [208, 115] width 133 height 22
click at [225, 242] on textarea "Lesson plan" at bounding box center [422, 254] width 560 height 58
type textarea "Friday muscle for tables Snack bar plan (schedule?) Clock in kitchen"
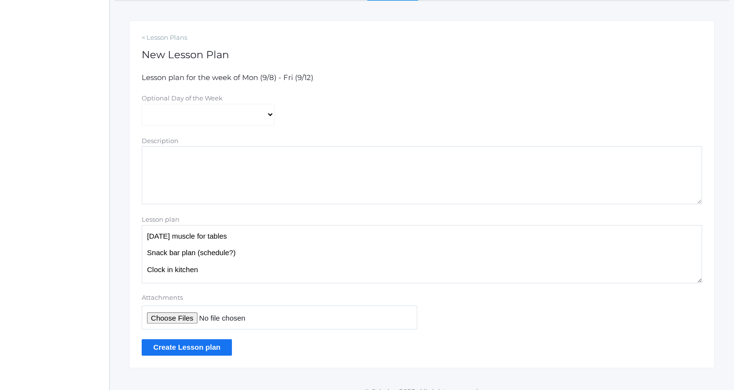
click at [208, 350] on input "Create Lesson plan" at bounding box center [187, 347] width 90 height 16
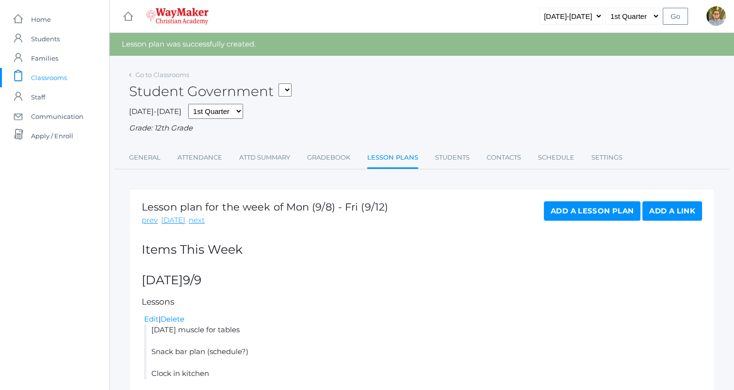
click at [56, 74] on span "Classrooms" at bounding box center [49, 77] width 36 height 19
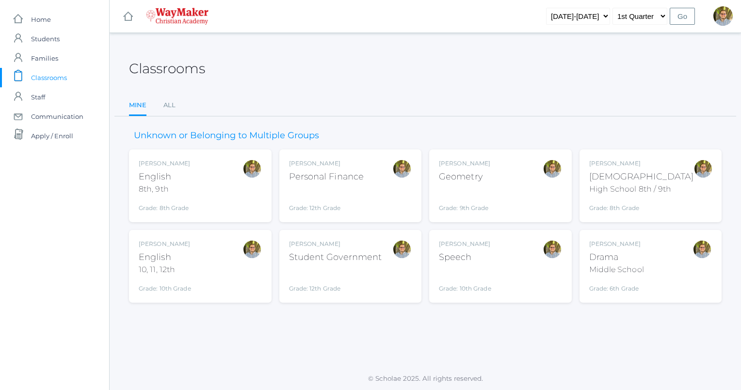
click at [654, 258] on div "[PERSON_NAME] Drama Middle School Grade: 6th Grade THEATER" at bounding box center [650, 266] width 123 height 53
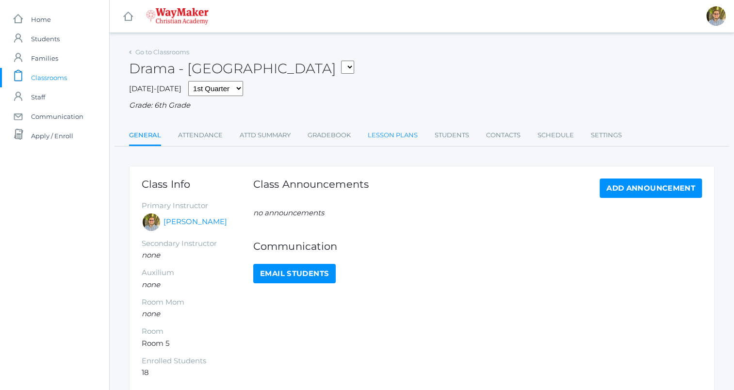
click at [396, 139] on link "Lesson Plans" at bounding box center [393, 135] width 50 height 19
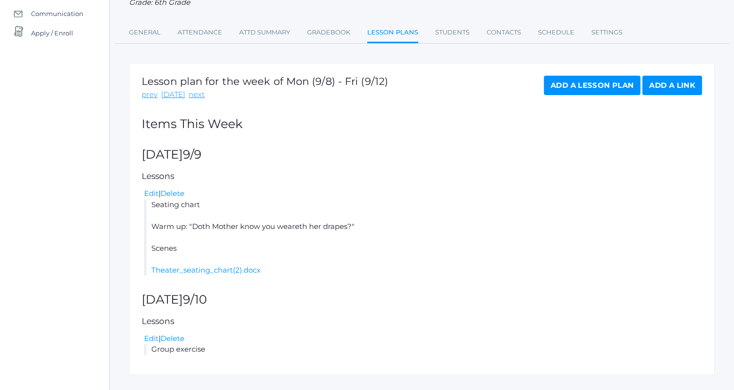
scroll to position [123, 0]
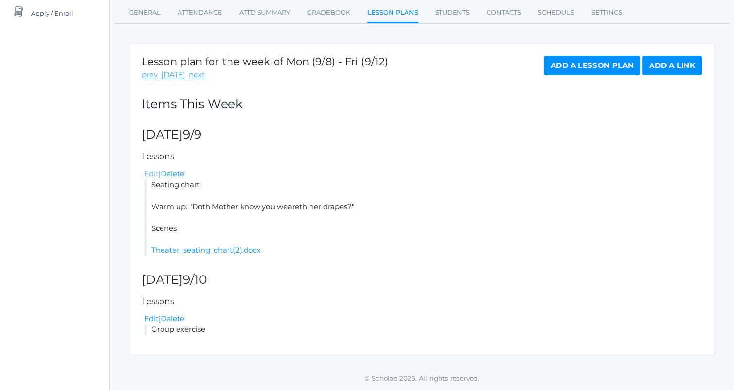
click at [147, 177] on link "Edit" at bounding box center [151, 173] width 15 height 9
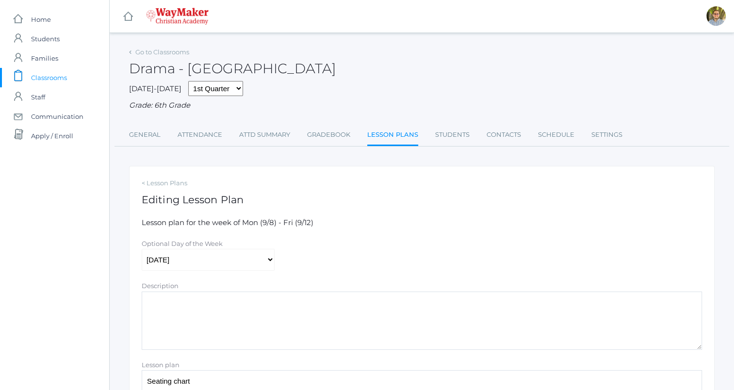
scroll to position [204, 0]
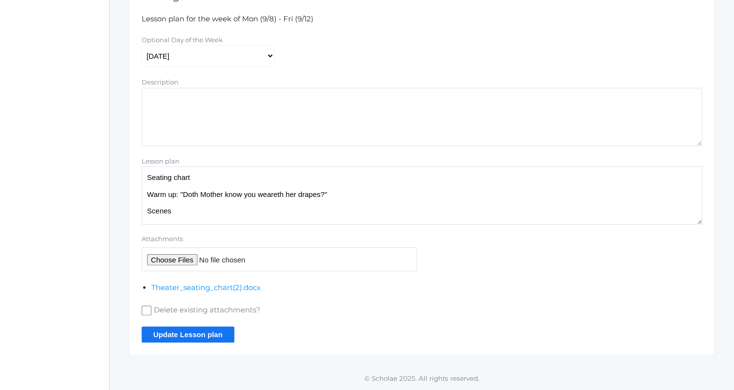
click at [182, 260] on input "Attachments" at bounding box center [280, 259] width 276 height 24
click at [184, 262] on input "Attachments" at bounding box center [280, 259] width 276 height 24
type input "C:\fakepath\Higgins Eliza (shortened).docx"
click at [212, 335] on input "Update Lesson plan" at bounding box center [188, 334] width 93 height 16
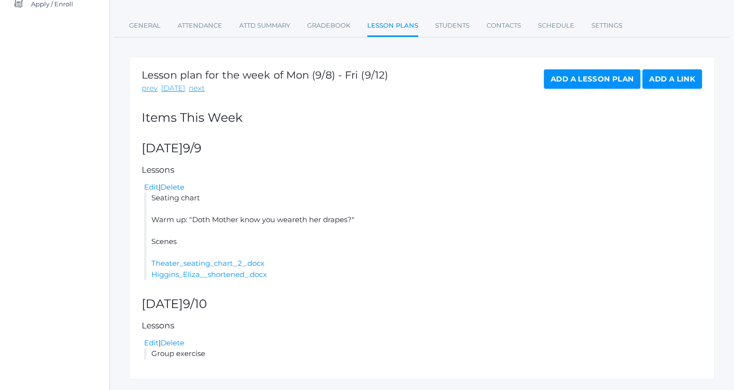
scroll to position [156, 0]
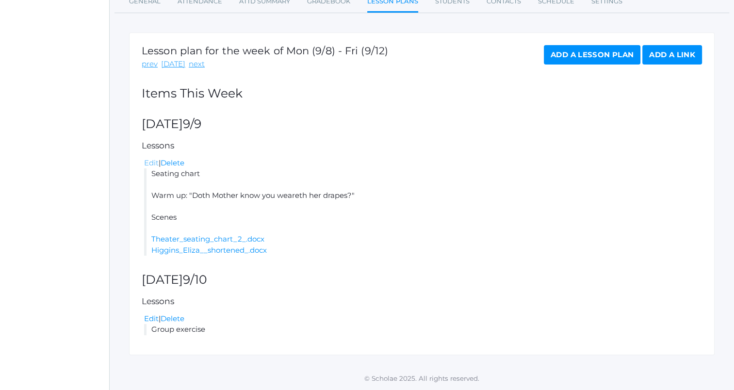
click at [151, 163] on link "Edit" at bounding box center [151, 162] width 15 height 9
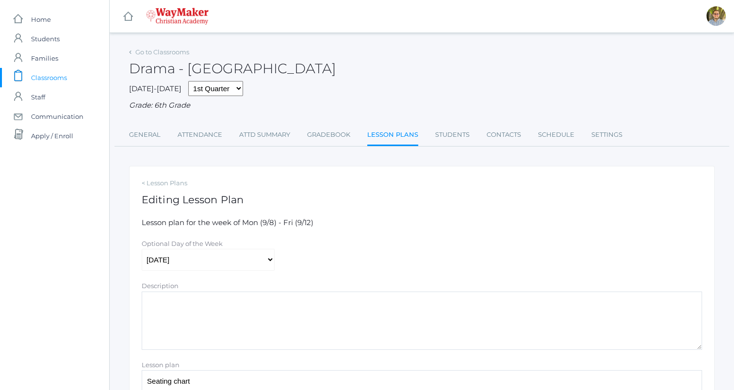
scroll to position [214, 0]
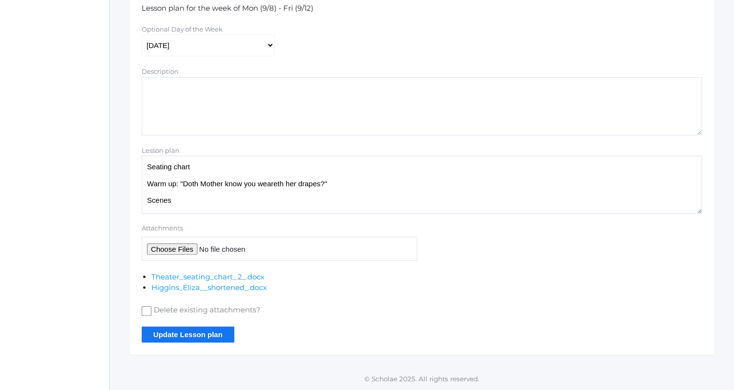
click at [190, 248] on input "Attachments" at bounding box center [280, 249] width 276 height 24
type input "C:\fakepath\Gossips ([PERSON_NAME] of Green Gables).docx"
click at [221, 334] on input "Update Lesson plan" at bounding box center [188, 334] width 93 height 16
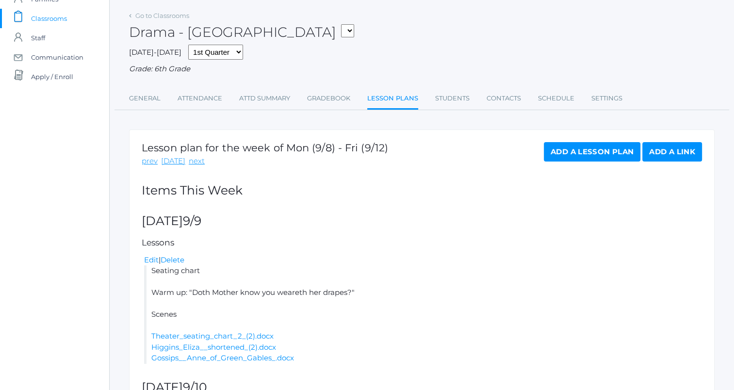
scroll to position [167, 0]
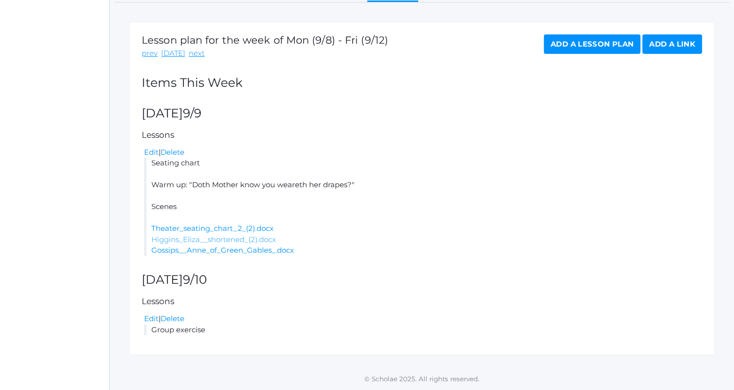
click at [203, 239] on link "Higgins_Eliza__shortened_(2).docx" at bounding box center [213, 239] width 125 height 9
click at [188, 249] on link "Gossips__Anne_of_Green_Gables_.docx" at bounding box center [222, 249] width 143 height 9
click at [154, 320] on link "Edit" at bounding box center [151, 318] width 15 height 9
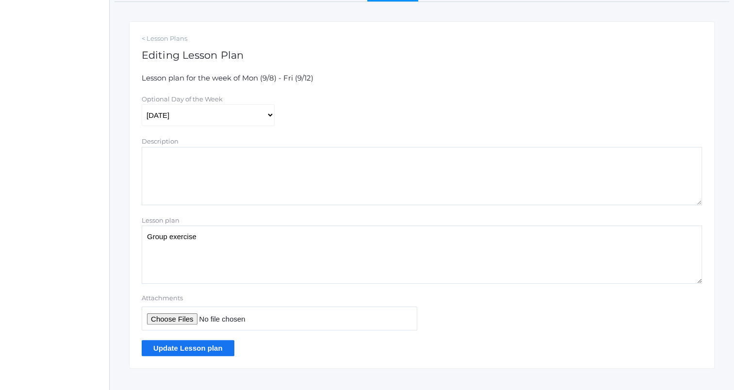
scroll to position [158, 0]
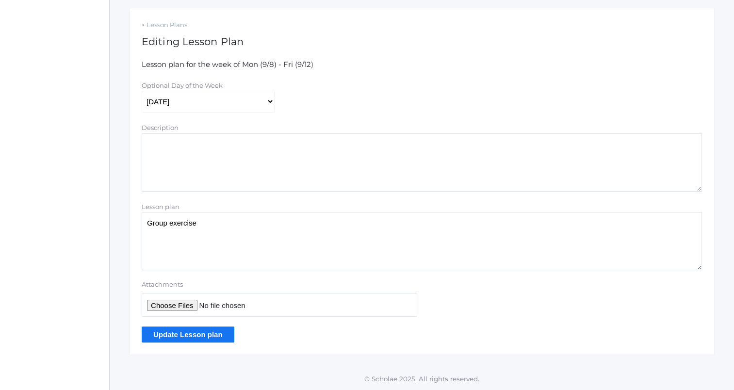
click at [266, 236] on textarea "Group exercise" at bounding box center [422, 241] width 560 height 58
click at [306, 244] on textarea "Group exercise" at bounding box center [422, 241] width 560 height 58
type textarea "G"
click at [144, 223] on textarea "Group exercise" at bounding box center [422, 241] width 560 height 58
click at [212, 264] on textarea "Group exercise" at bounding box center [422, 241] width 560 height 58
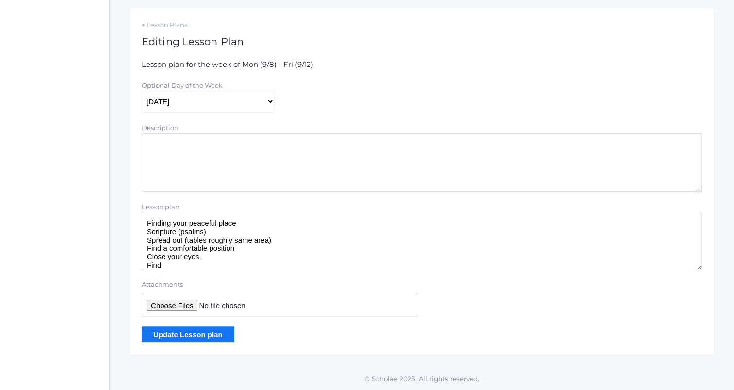
click at [300, 233] on textarea "Group exercise" at bounding box center [422, 241] width 560 height 58
click at [304, 262] on textarea "Group exercise" at bounding box center [422, 241] width 560 height 58
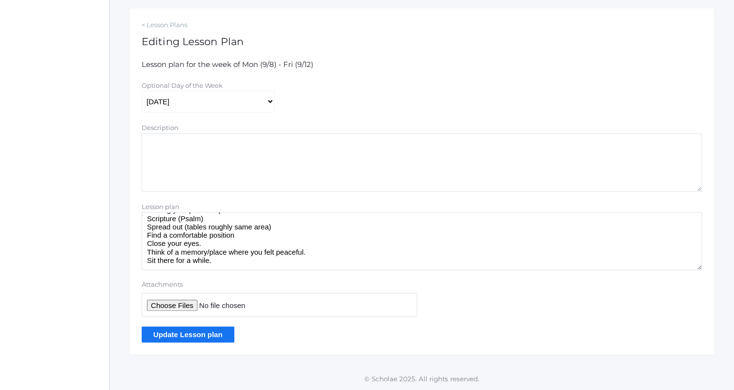
scroll to position [25, 0]
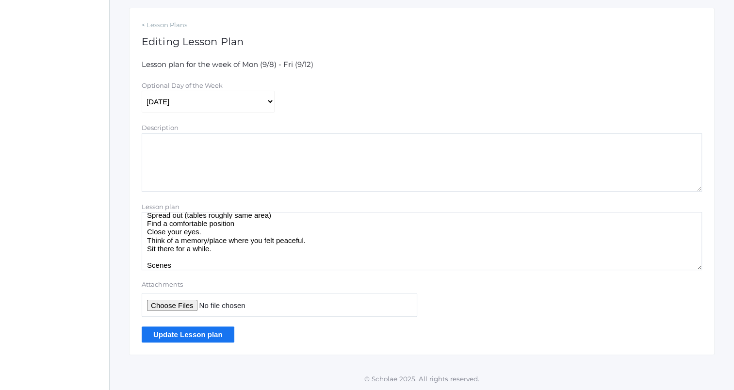
type textarea "Finding your peaceful place Scripture (Psalm) Spread out (tables roughly same a…"
click at [179, 336] on input "Update Lesson plan" at bounding box center [188, 334] width 93 height 16
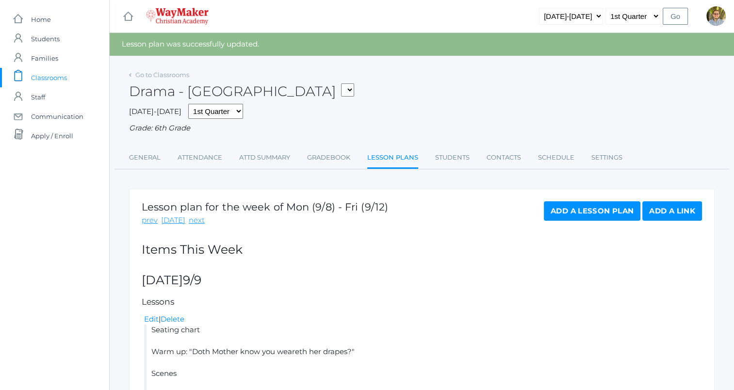
click at [565, 217] on link "Add a Lesson Plan" at bounding box center [592, 210] width 97 height 19
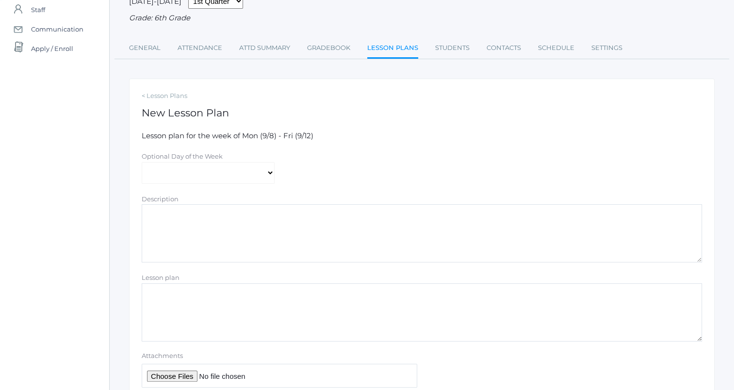
scroll to position [146, 0]
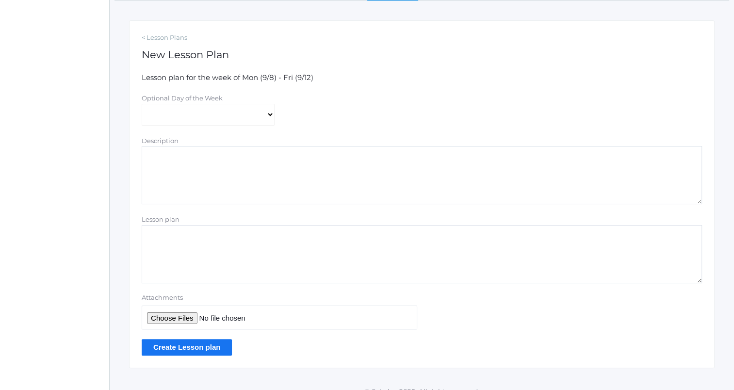
click at [231, 233] on textarea "Lesson plan" at bounding box center [422, 254] width 560 height 58
click at [254, 114] on select "[DATE] [DATE] [DATE] [DATE] [DATE]" at bounding box center [208, 115] width 133 height 22
select select "[DATE]"
click at [142, 104] on select "[DATE] [DATE] [DATE] [DATE] [DATE]" at bounding box center [208, 115] width 133 height 22
click at [252, 239] on textarea "Lesson plan" at bounding box center [422, 254] width 560 height 58
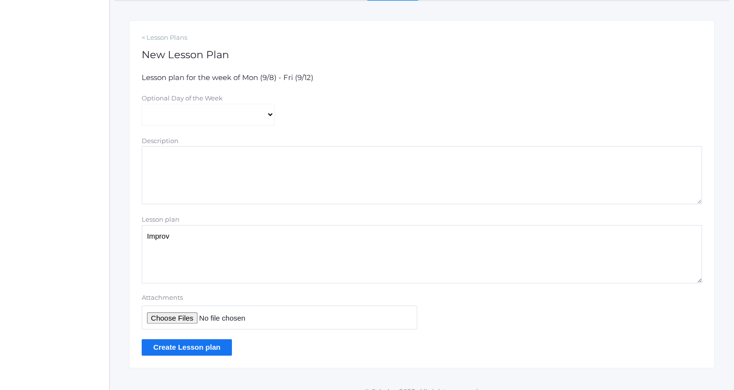
type textarea "Improv"
click at [206, 348] on input "Create Lesson plan" at bounding box center [187, 347] width 90 height 16
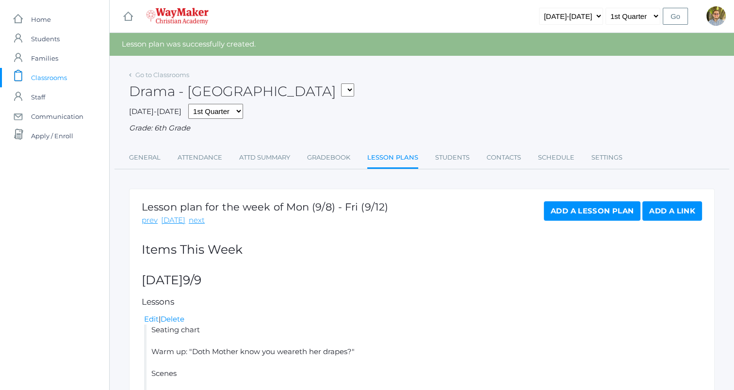
click at [567, 213] on link "Add a Lesson Plan" at bounding box center [592, 210] width 97 height 19
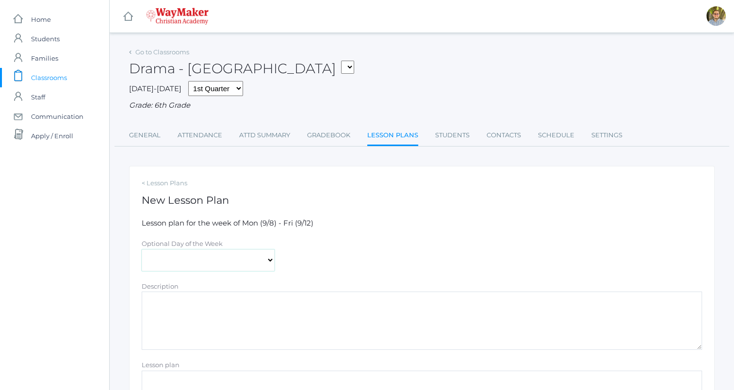
click at [249, 264] on select "[DATE] [DATE] [DATE] [DATE] [DATE]" at bounding box center [208, 260] width 133 height 22
select select "[DATE]"
click at [142, 249] on select "[DATE] [DATE] [DATE] [DATE] [DATE]" at bounding box center [208, 260] width 133 height 22
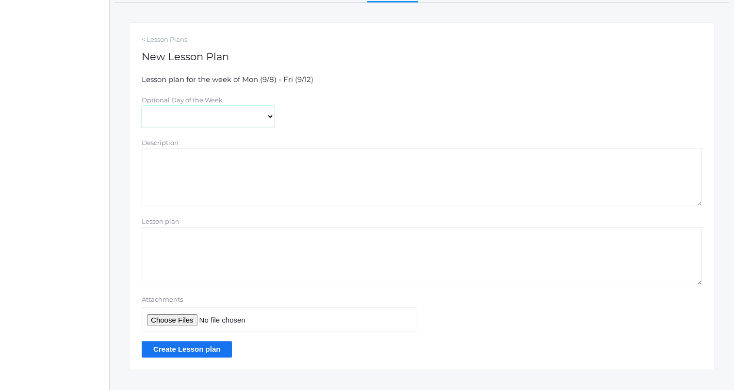
scroll to position [158, 0]
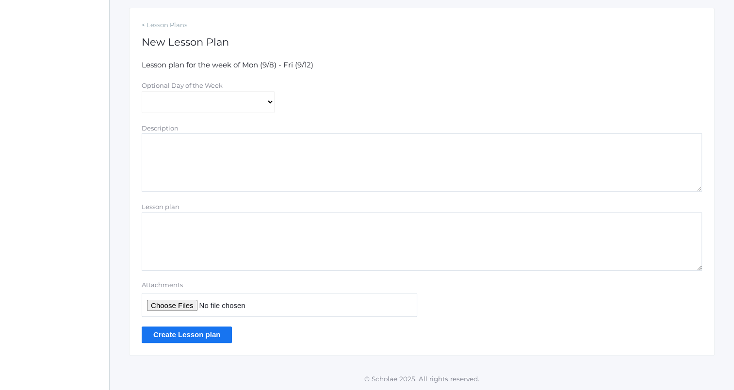
click at [373, 244] on textarea "Lesson plan" at bounding box center [422, 241] width 560 height 58
type textarea "A"
type textarea "Group exercise"
click at [213, 335] on input "Create Lesson plan" at bounding box center [187, 334] width 90 height 16
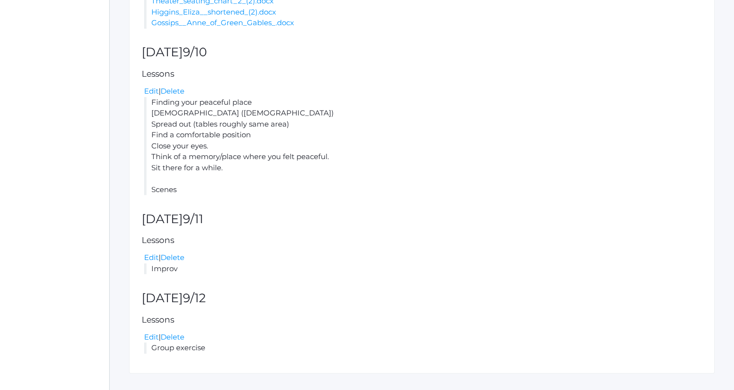
scroll to position [413, 0]
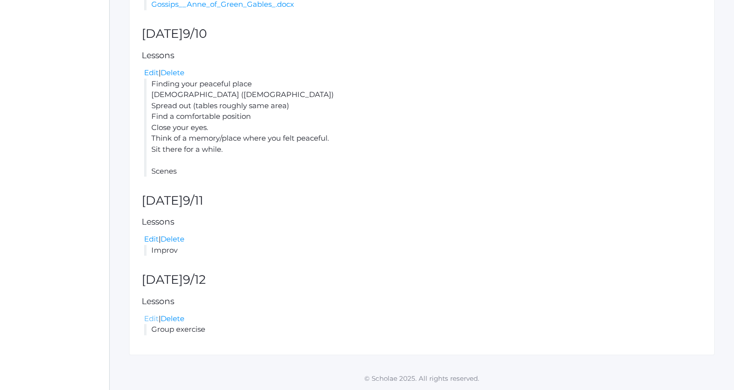
click at [148, 318] on link "Edit" at bounding box center [151, 318] width 15 height 9
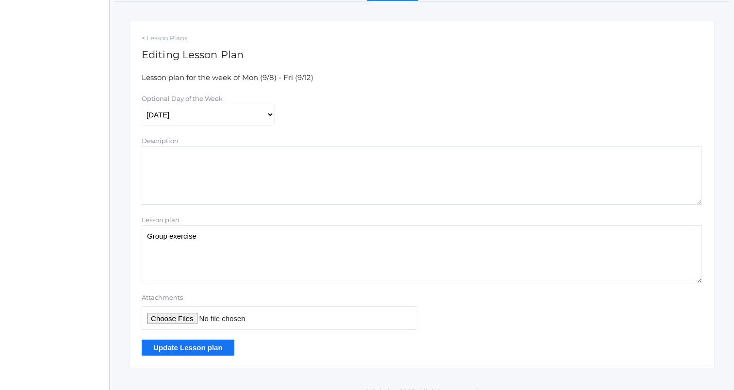
scroll to position [158, 0]
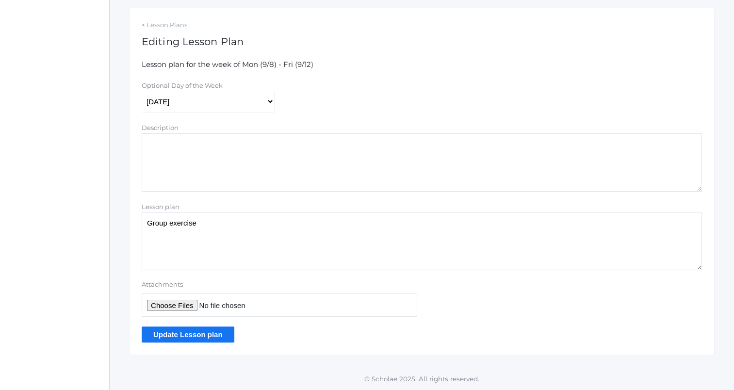
click at [240, 249] on textarea "Group exercise" at bounding box center [422, 241] width 560 height 58
type textarea "Group exercise New scenes?"
click at [183, 335] on input "Update Lesson plan" at bounding box center [188, 334] width 93 height 16
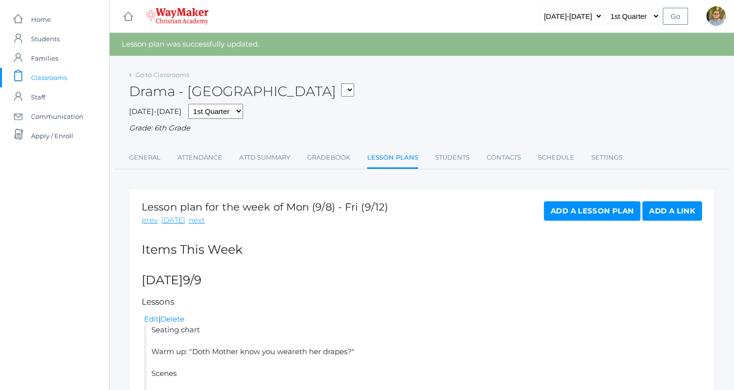
click at [64, 76] on span "Classrooms" at bounding box center [49, 77] width 36 height 19
